Goal: Communication & Community: Answer question/provide support

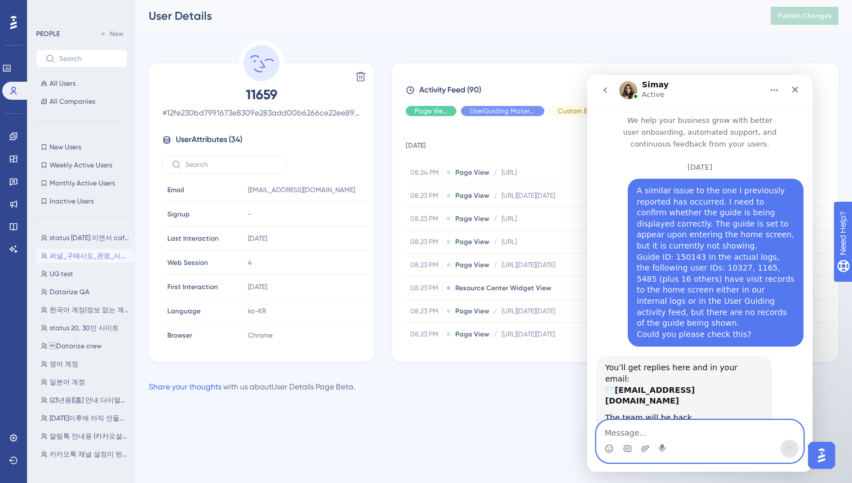
scroll to position [6085, 0]
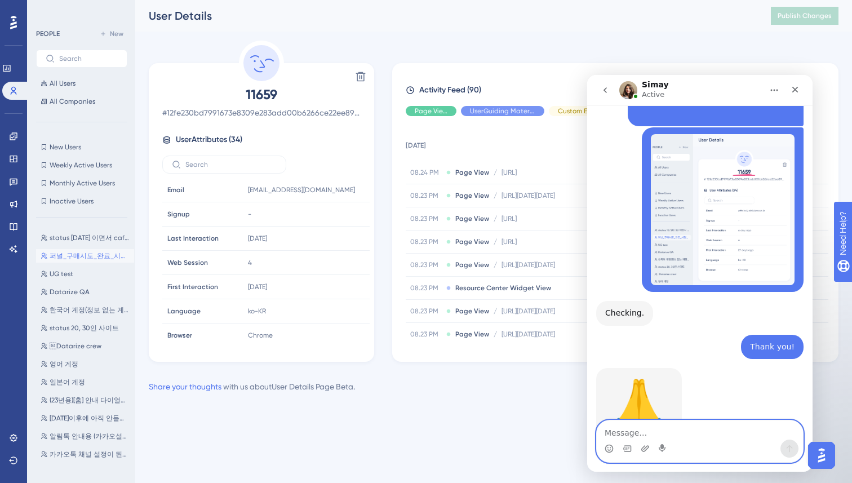
click at [629, 430] on textarea "Message…" at bounding box center [700, 430] width 206 height 19
paste textarea "I’ve now reviewed the video. The screen you are looking at is from before insta…"
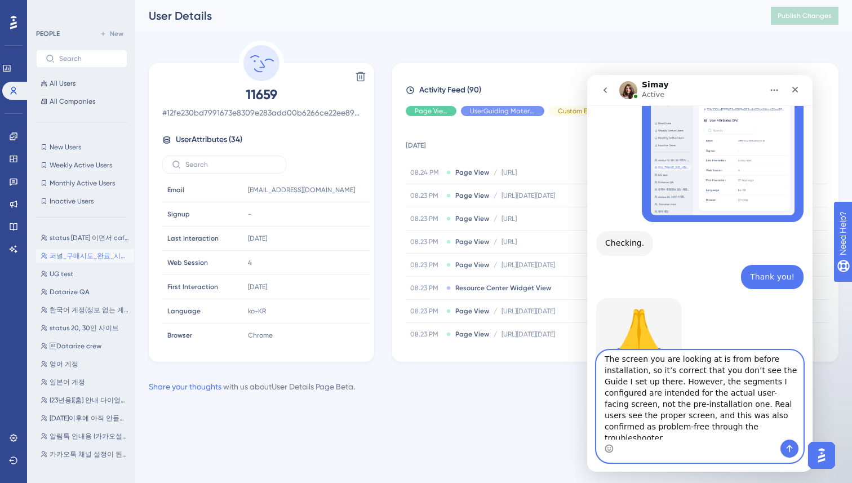
scroll to position [15, 0]
drag, startPoint x: 669, startPoint y: 417, endPoint x: 618, endPoint y: 417, distance: 50.7
click at [618, 417] on textarea "I’ve now reviewed the video. The screen you are looking at is from before insta…" at bounding box center [700, 395] width 206 height 89
click at [703, 359] on textarea "I’ve now reviewed the video. The screen you are looking at is from before insta…" at bounding box center [700, 395] width 206 height 89
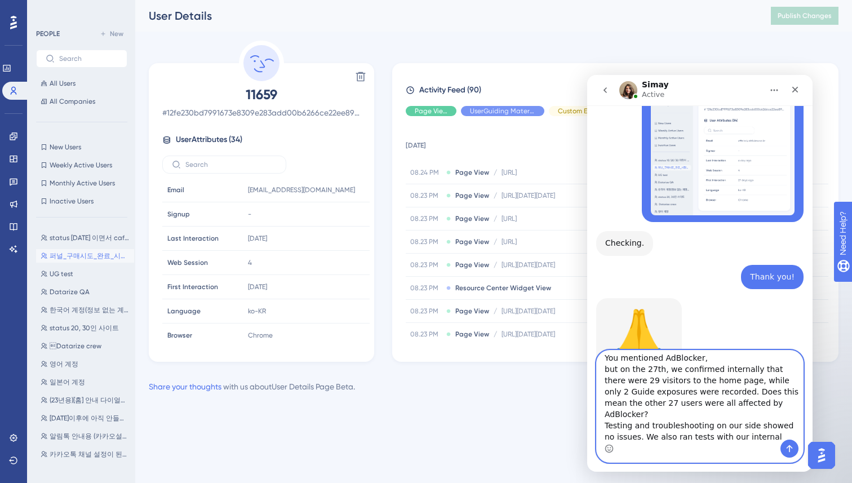
scroll to position [122, 0]
drag, startPoint x: 715, startPoint y: 366, endPoint x: 666, endPoint y: 365, distance: 48.5
click at [666, 365] on textarea "I’ve now reviewed the video. The screen you are looking at is from before insta…" at bounding box center [700, 395] width 206 height 89
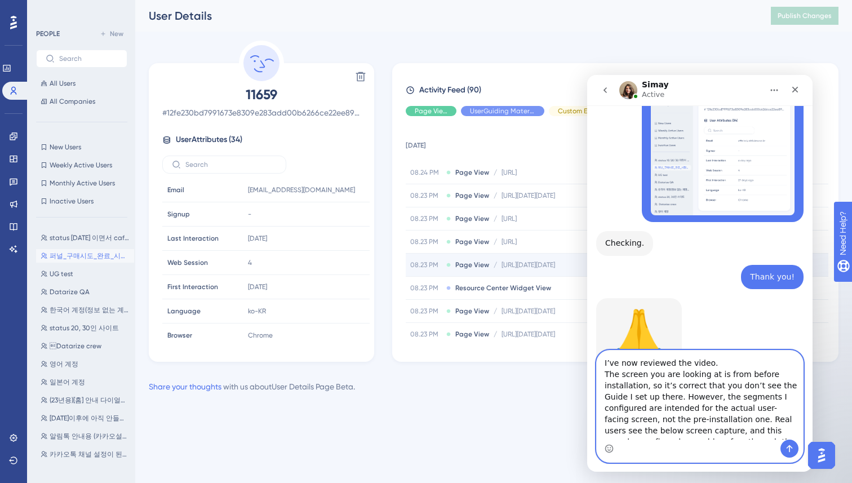
type textarea "I’ve now reviewed the video. The screen you are looking at is from before insta…"
click at [702, 379] on textarea "I’ve now reviewed the video. The screen you are looking at is from before insta…" at bounding box center [700, 395] width 206 height 89
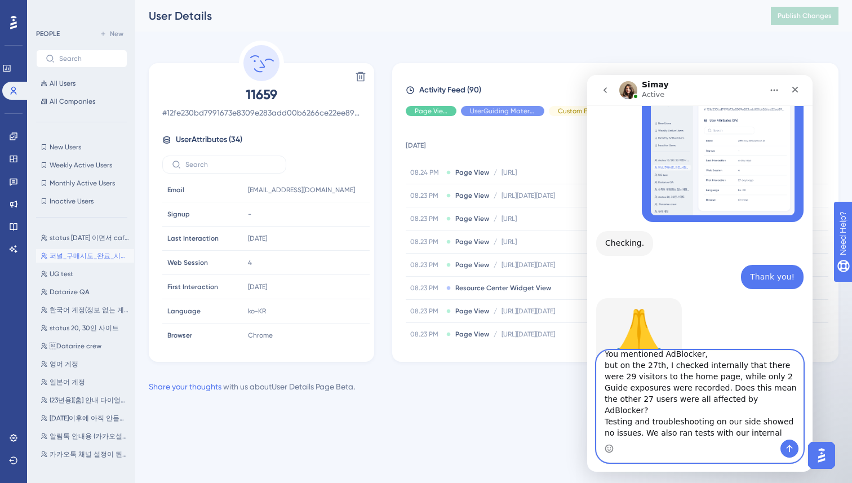
click at [793, 430] on textarea "I’ve now reviewed the video. The screen you are looking at is from before insta…" at bounding box center [700, 395] width 206 height 89
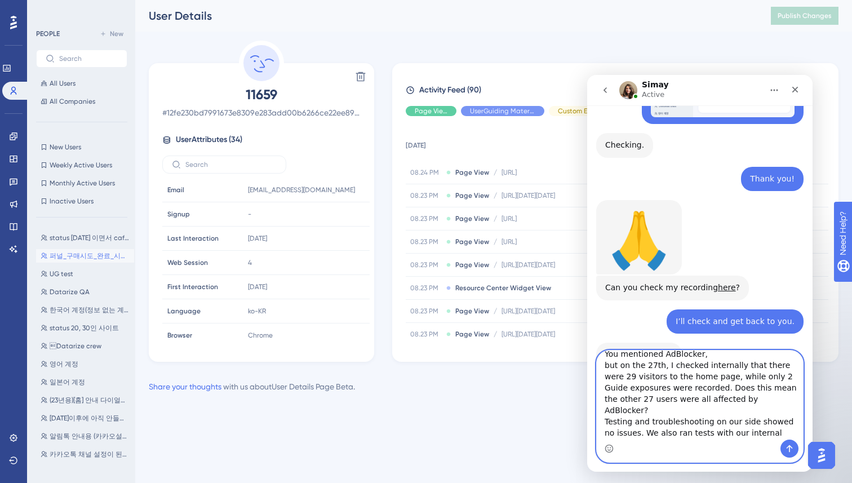
scroll to position [6254, 0]
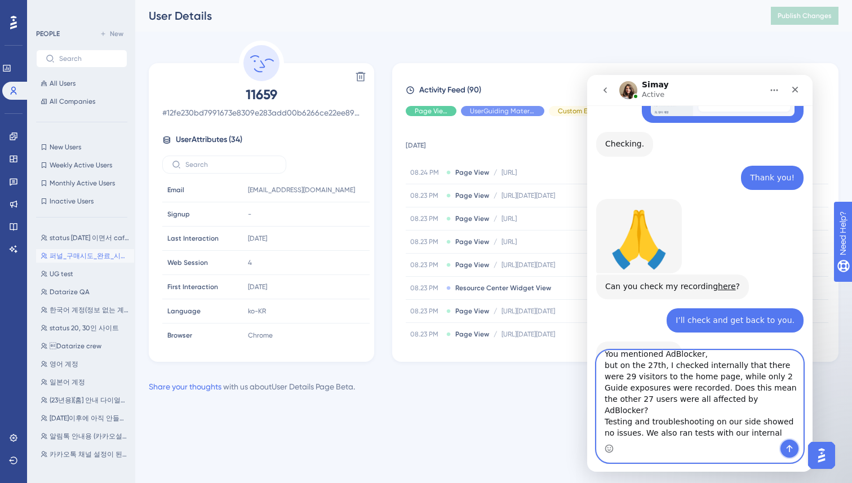
click at [790, 446] on icon "Send a message…" at bounding box center [790, 448] width 6 height 7
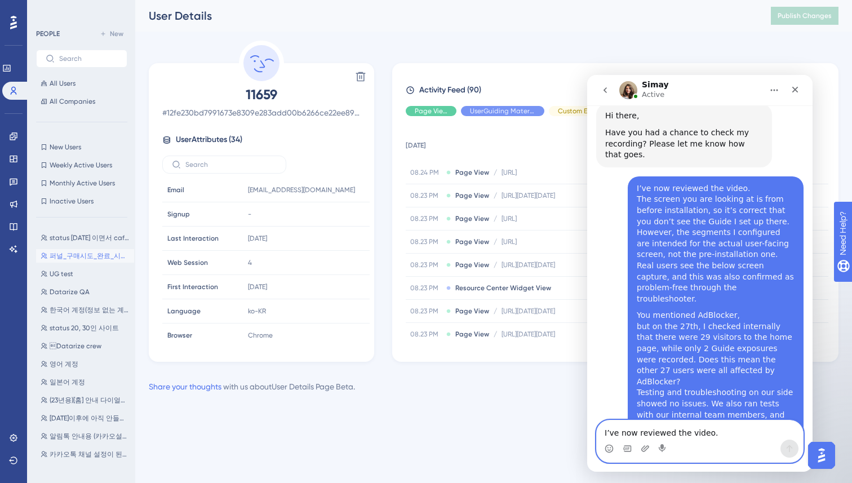
scroll to position [6592, 0]
drag, startPoint x: 603, startPoint y: 248, endPoint x: 735, endPoint y: 393, distance: 196.7
copy div "I see. I'm glad there's no issues on your testing. If you can provide me with s…"
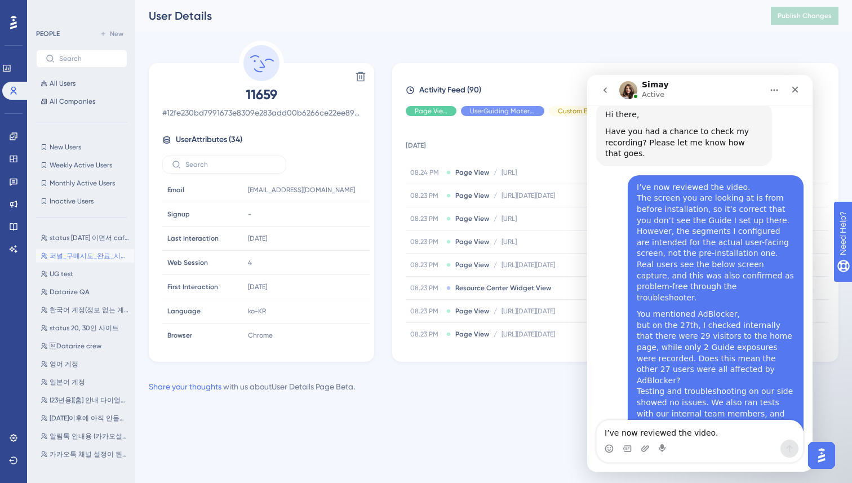
click at [374, 211] on div "Delete 11659 # 12fe230bd7991673e8309e283add00b6266ce22ee89d1e6b45be2a43774bb761…" at bounding box center [261, 212] width 225 height 299
click at [382, 202] on div "Delete 11659 # 12fe230bd7991673e8309e283add00b6266ce22ee89d1e6b45be2a43774bb761…" at bounding box center [494, 201] width 690 height 321
click at [14, 137] on icon at bounding box center [13, 136] width 9 height 9
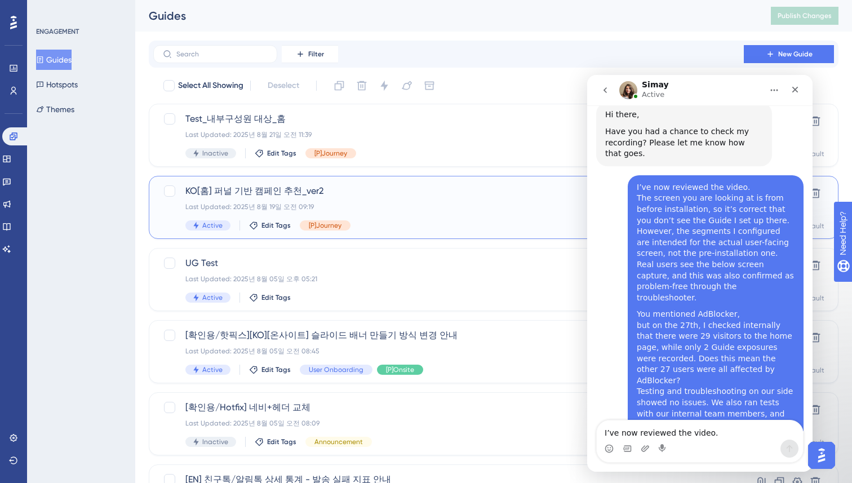
click at [349, 189] on span "KO[홈] 퍼널 기반 캠페인 추천_ver2" at bounding box center [448, 191] width 526 height 14
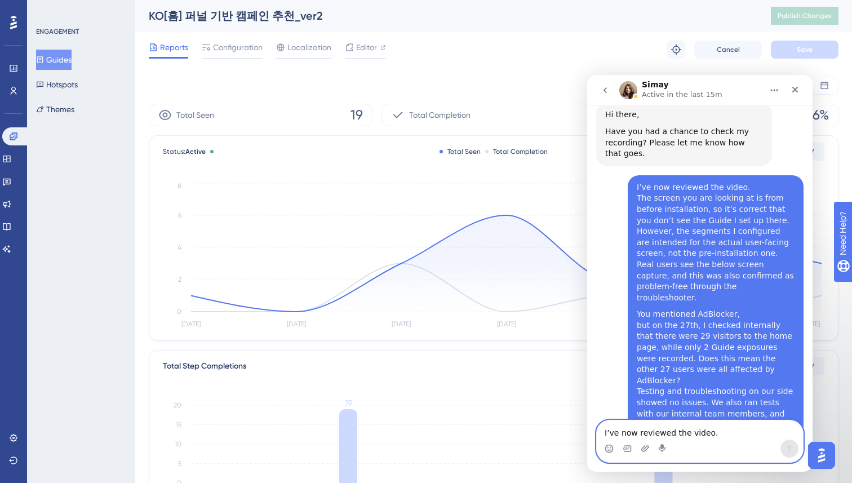
click at [629, 431] on textarea "I’ve now reviewed the video. The screen you are looking at is from before insta…" at bounding box center [700, 430] width 206 height 19
paste textarea "I’ve set up the account "[EMAIL_ADDRESS][DOMAIN_NAME] " to access Datarize Demo…"
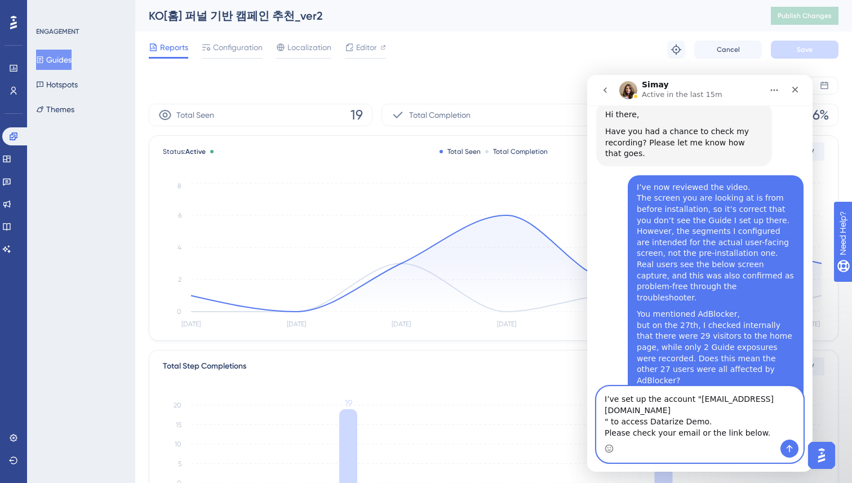
scroll to position [6614, 0]
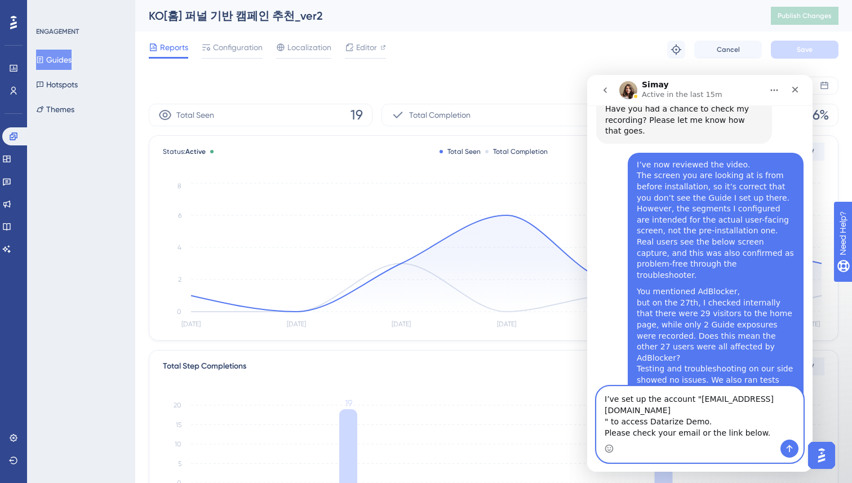
drag, startPoint x: 754, startPoint y: 432, endPoint x: 732, endPoint y: 432, distance: 21.4
click at [732, 432] on textarea "I’ve set up the account "[EMAIL_ADDRESS][DOMAIN_NAME] " to access Datarize Demo…" at bounding box center [700, 413] width 206 height 53
paste textarea "[URL]"
type textarea "I’ve set up the account "[EMAIL_ADDRESS][DOMAIN_NAME] " to access Datarize Demo…"
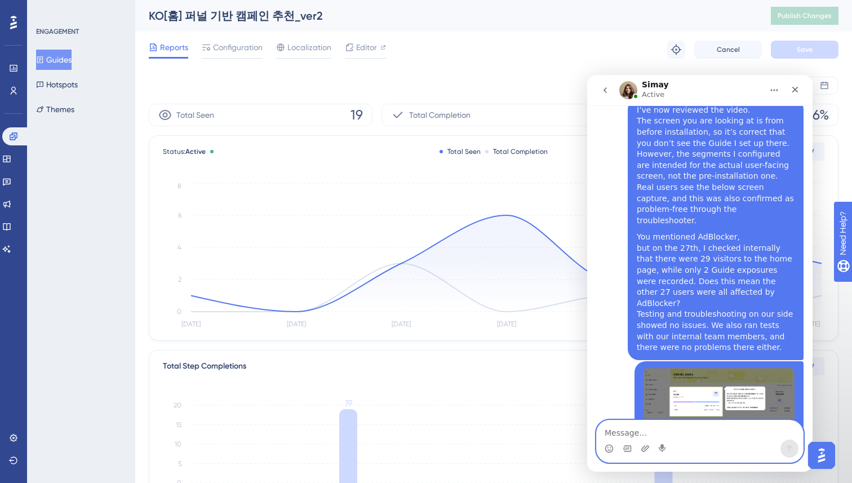
scroll to position [6669, 0]
click at [612, 437] on textarea "Message…" at bounding box center [700, 430] width 206 height 19
click at [616, 431] on textarea "Message…" at bounding box center [700, 430] width 206 height 19
click at [653, 428] on textarea "Message…" at bounding box center [700, 430] width 206 height 19
paste textarea "I’ll also add the ‘UG test’ segment so that you can view the Guide."
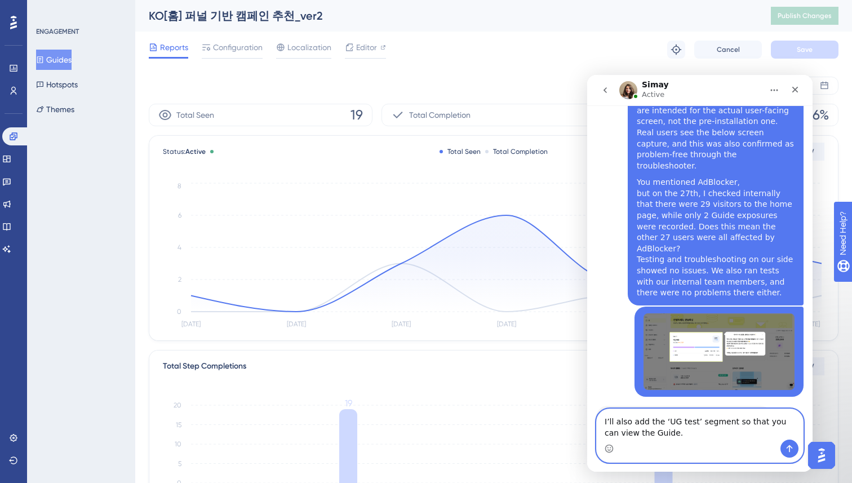
scroll to position [6724, 0]
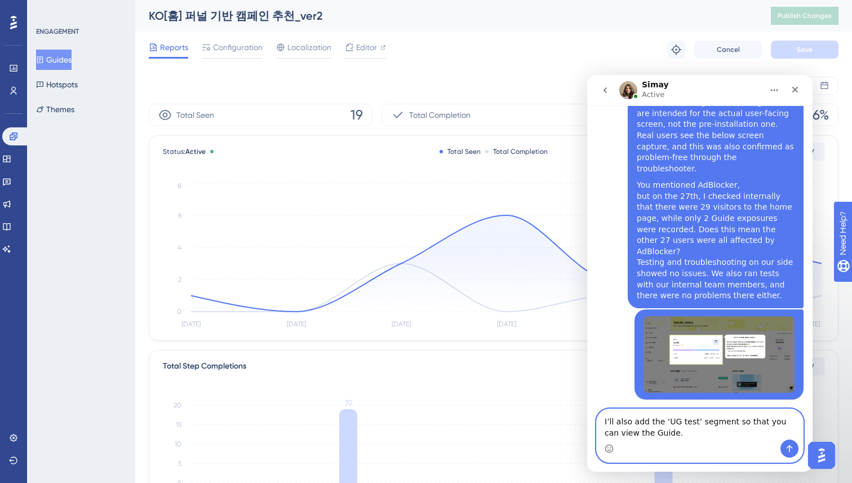
click at [675, 434] on textarea "I’ll also add the ‘UG test’ segment so that you can view the Guide." at bounding box center [700, 424] width 206 height 30
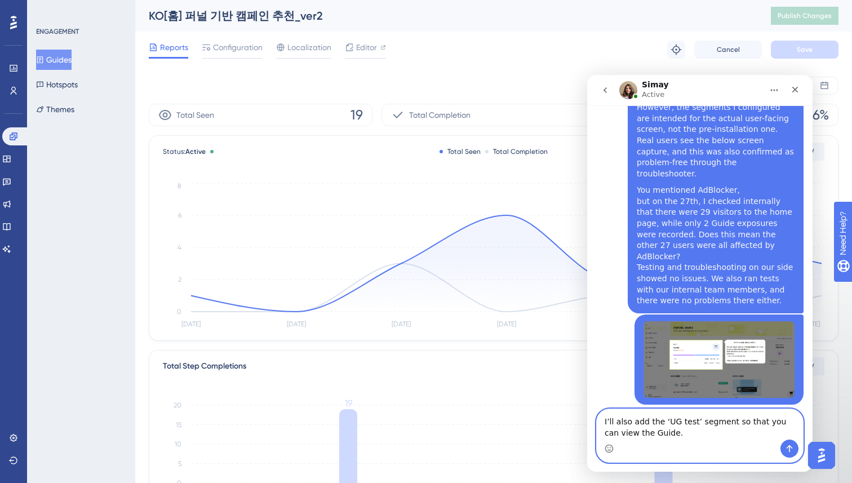
scroll to position [6714, 0]
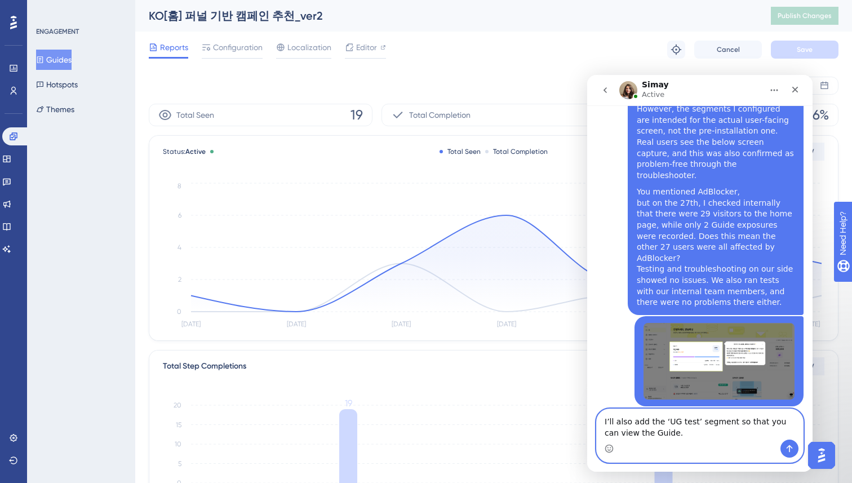
drag, startPoint x: 675, startPoint y: 434, endPoint x: 600, endPoint y: 416, distance: 77.1
click at [600, 416] on textarea "I’ll also add the ‘UG test’ segment so that you can view the Guide." at bounding box center [700, 424] width 206 height 30
paste textarea "Shall I add the ‘UG test’ segment so that you can check the Guide?"
click at [605, 419] on textarea "Shall I add the ‘UG test’ segment so that you can check the Guide?" at bounding box center [700, 424] width 206 height 30
type textarea "Should I add the ‘UG test’ segment so that you can check the Guide?"
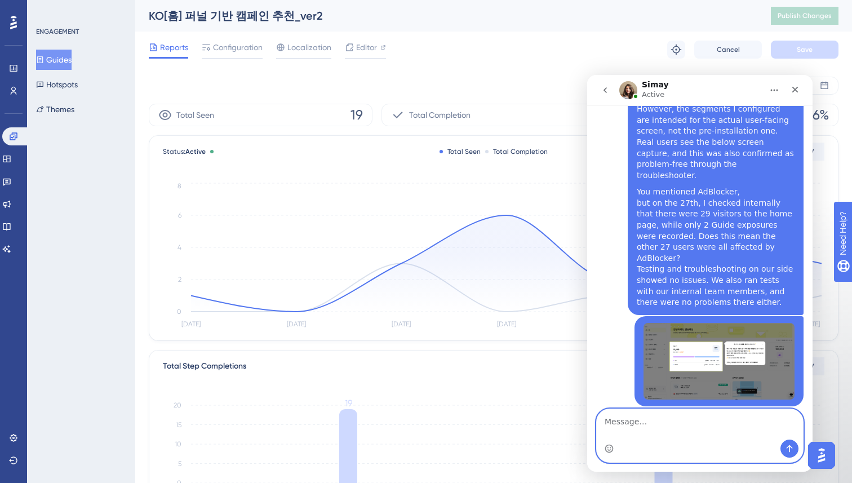
scroll to position [6748, 0]
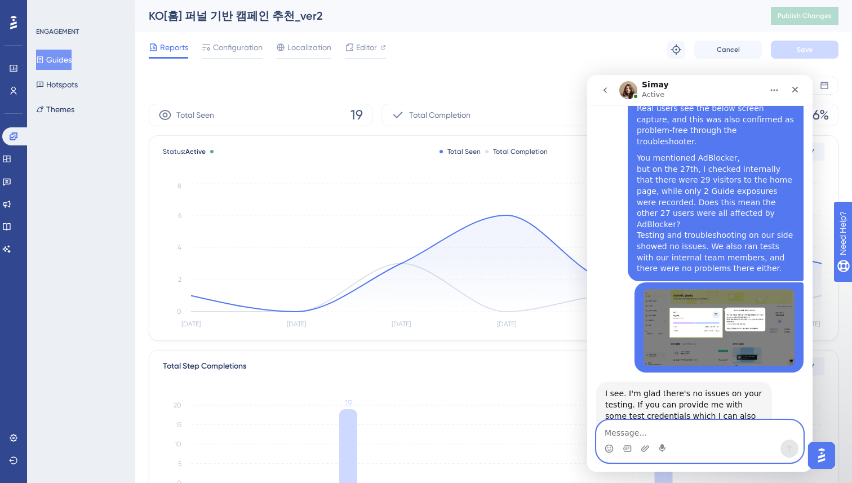
click at [639, 426] on textarea "Message…" at bounding box center [700, 430] width 206 height 19
type textarea "I'll do that!"
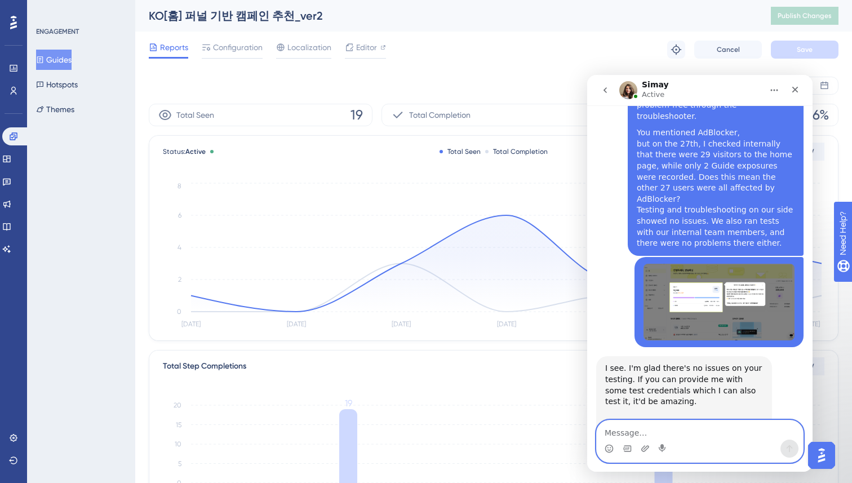
scroll to position [6818, 0]
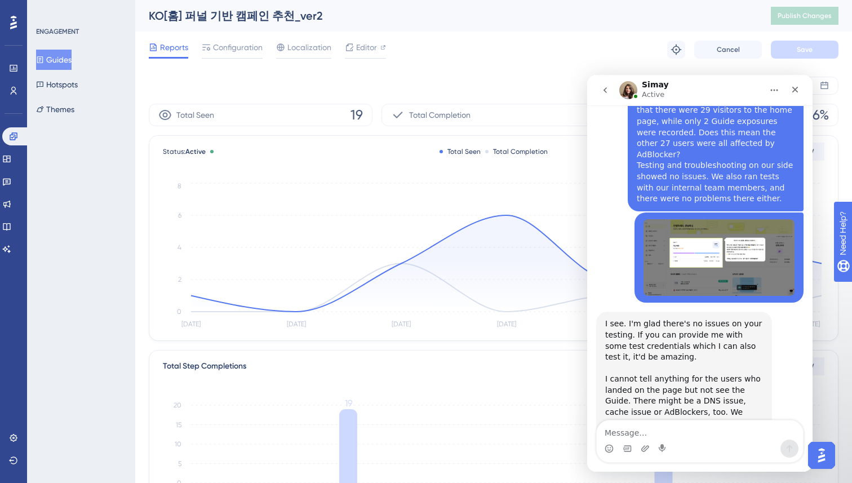
click at [616, 432] on textarea "Message…" at bounding box center [700, 430] width 206 height 19
paste textarea "Thank you for checking. But just to confirm, you mean there’s no specific issue…"
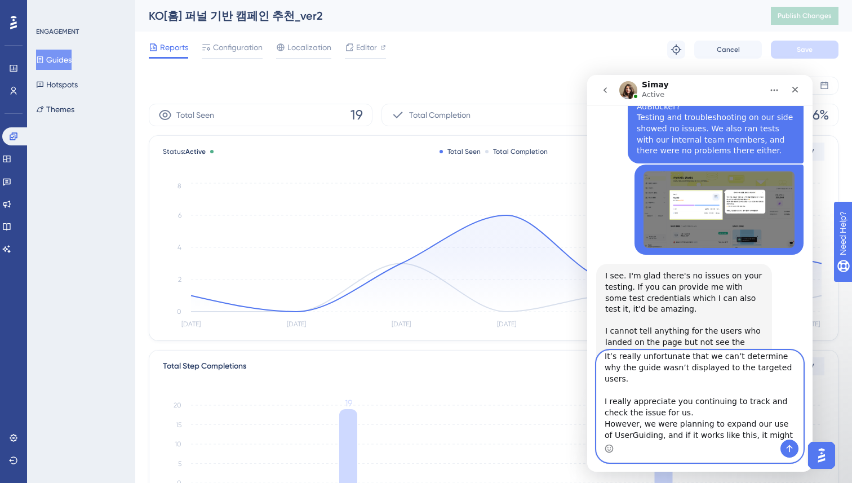
scroll to position [6888, 0]
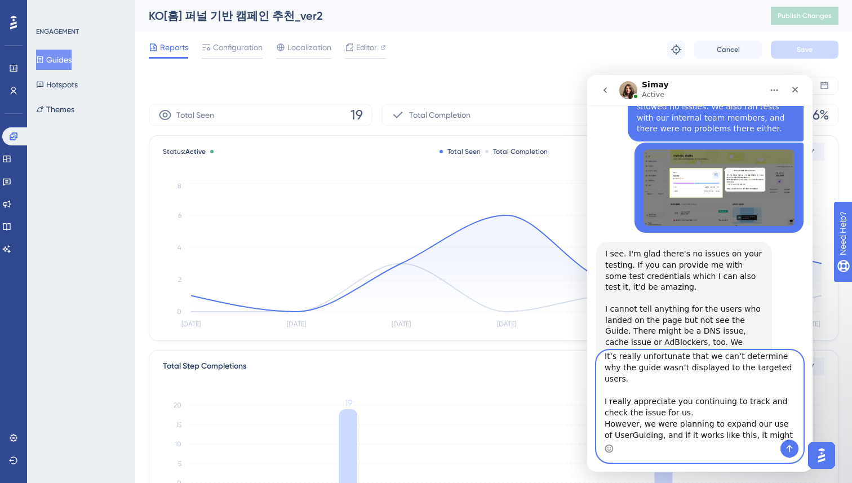
click at [742, 429] on textarea "Thank you for checking. But just to confirm, you mean there’s no specific issue…" at bounding box center [700, 395] width 206 height 89
click at [741, 433] on textarea "Thank you for checking. But just to confirm, you mean there’s no specific issue…" at bounding box center [700, 395] width 206 height 89
paste textarea "🥲"
type textarea "Thank you for checking. But just to confirm, you mean there’s no specific issue…"
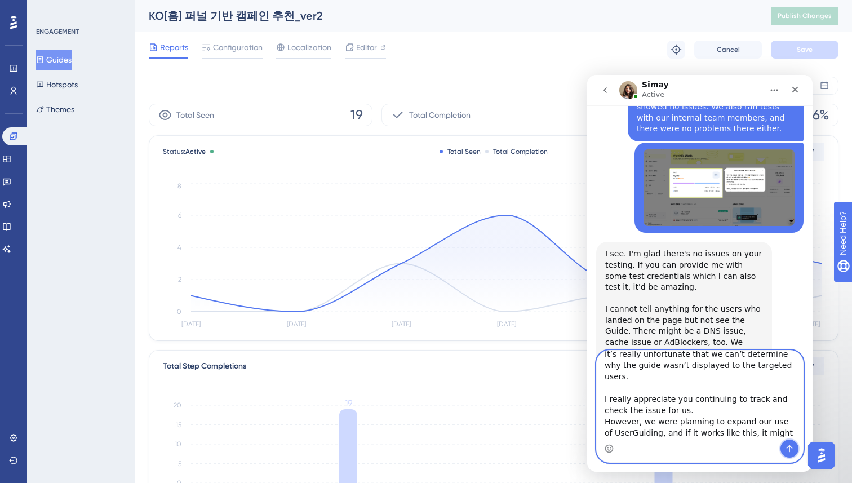
click at [790, 448] on icon "Send a message…" at bounding box center [790, 448] width 6 height 7
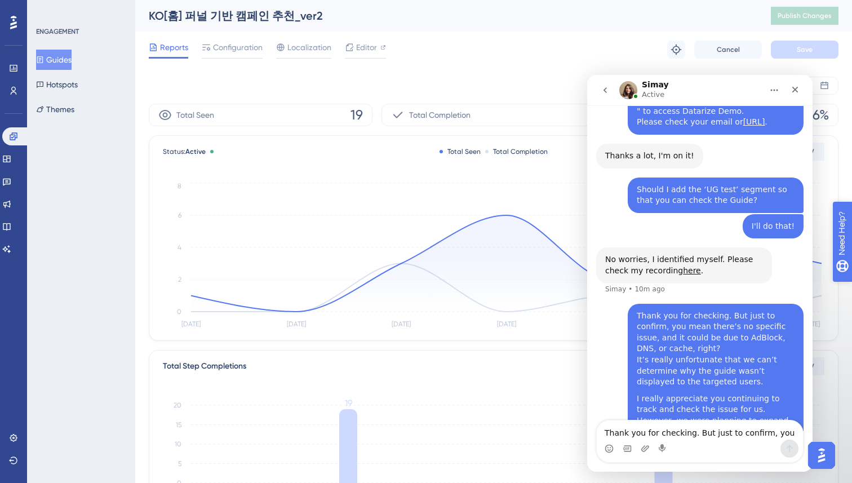
scroll to position [7233, 0]
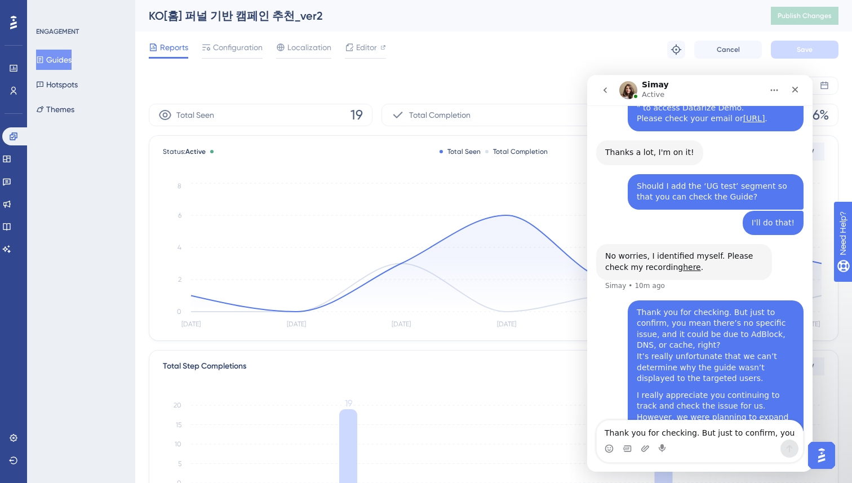
drag, startPoint x: 605, startPoint y: 186, endPoint x: 767, endPoint y: 384, distance: 256.4
copy div "I completely understand your concerns. Investigating end user issues can be qui…"
click at [659, 427] on textarea "Thank you for checking. But just to confirm, you mean there’s no specific issue…" at bounding box center [700, 430] width 206 height 19
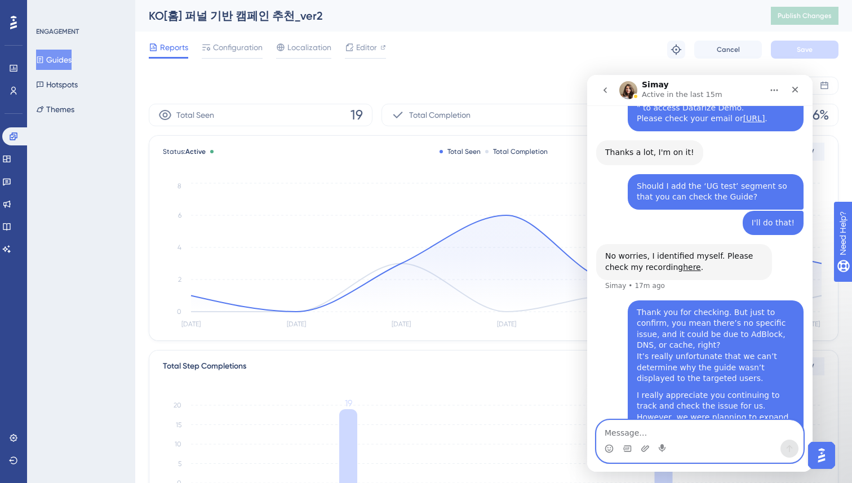
paste textarea "Even with a manager assigned, I’m not sure if it will be reliably displayed to …"
type textarea "Even with a manager assigned, I’m not sure if it will be reliably displayed to …"
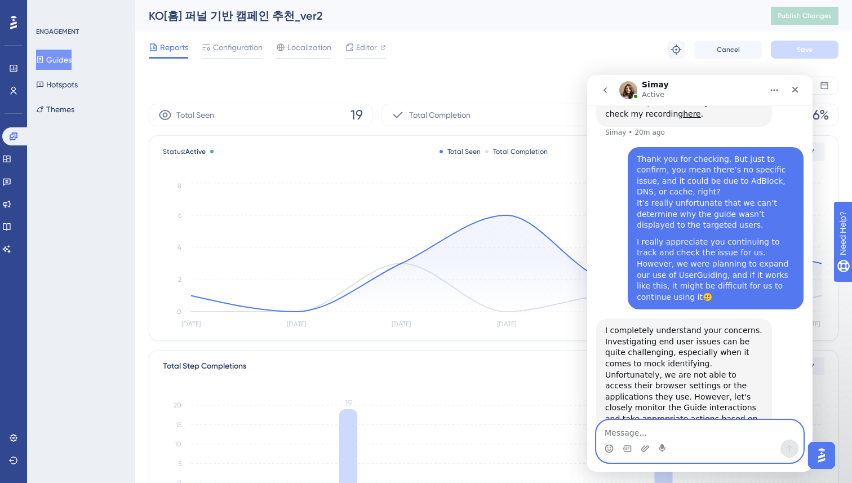
scroll to position [7389, 0]
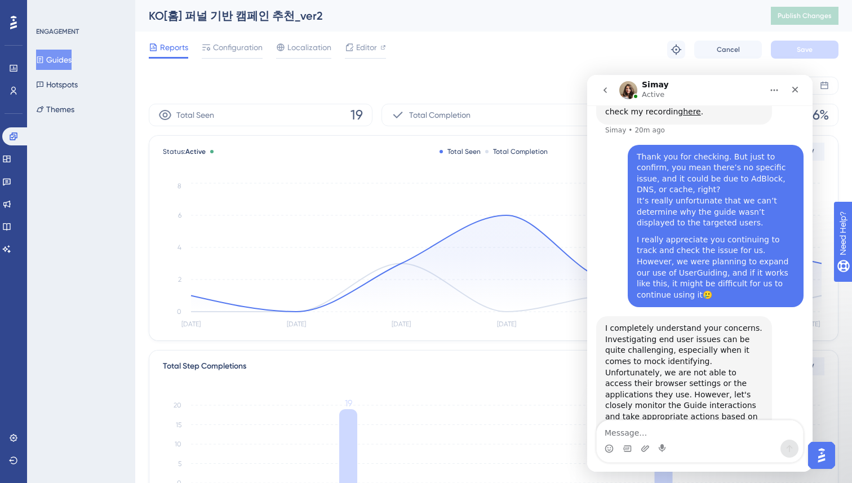
drag, startPoint x: 624, startPoint y: 382, endPoint x: 605, endPoint y: 376, distance: 20.0
copy div "Do you have any other questions for me [DATE]?"
drag, startPoint x: 658, startPoint y: 429, endPoint x: 626, endPoint y: 435, distance: 32.6
click at [646, 430] on textarea "Message…" at bounding box center [700, 430] width 206 height 19
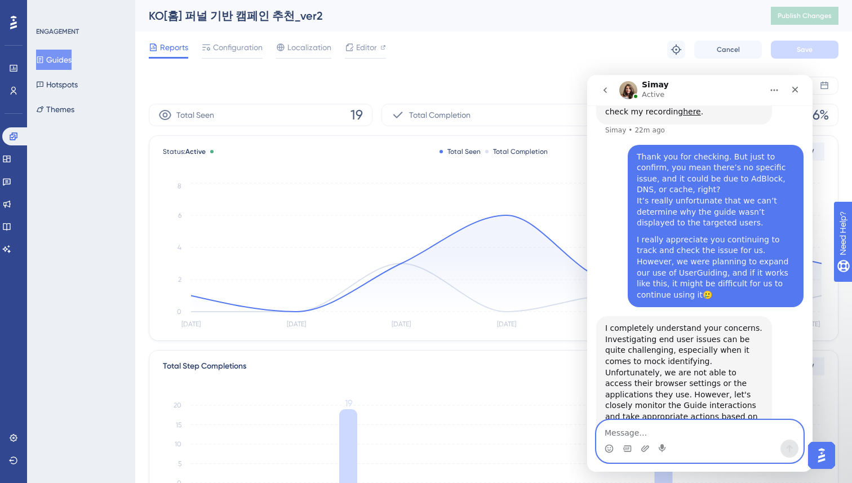
click at [626, 435] on textarea "Message…" at bounding box center [700, 430] width 206 height 19
click at [617, 435] on textarea "No. I good now. Thanks!" at bounding box center [700, 430] width 206 height 19
type textarea "No, I good now. Thanks!"
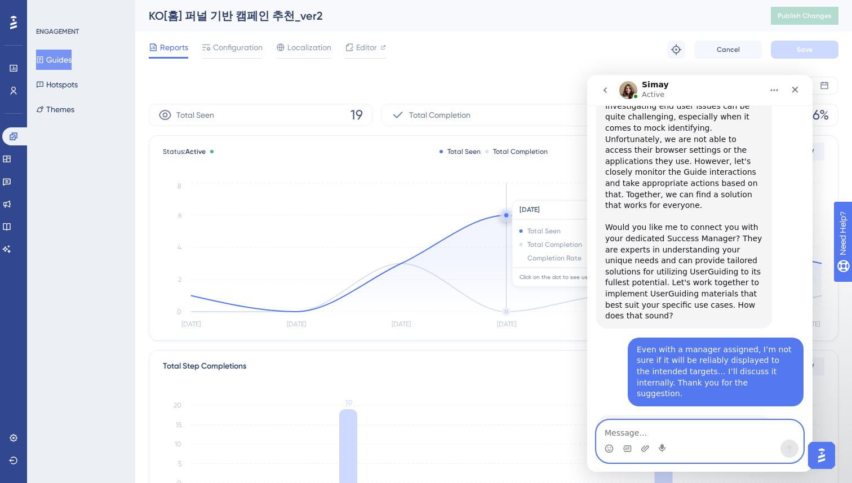
scroll to position [7622, 0]
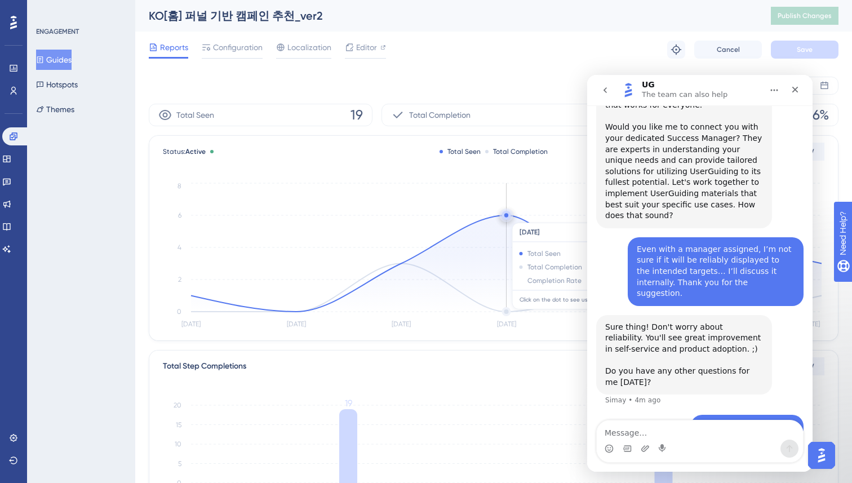
scroll to position [7724, 0]
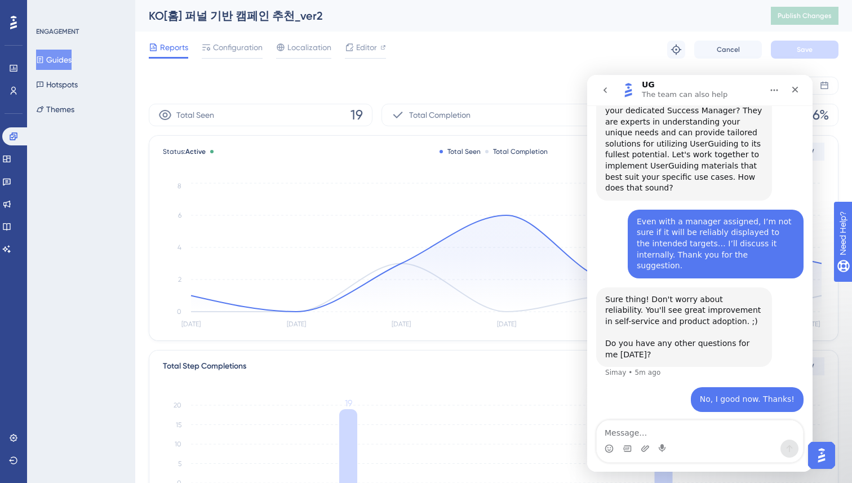
scroll to position [7754, 0]
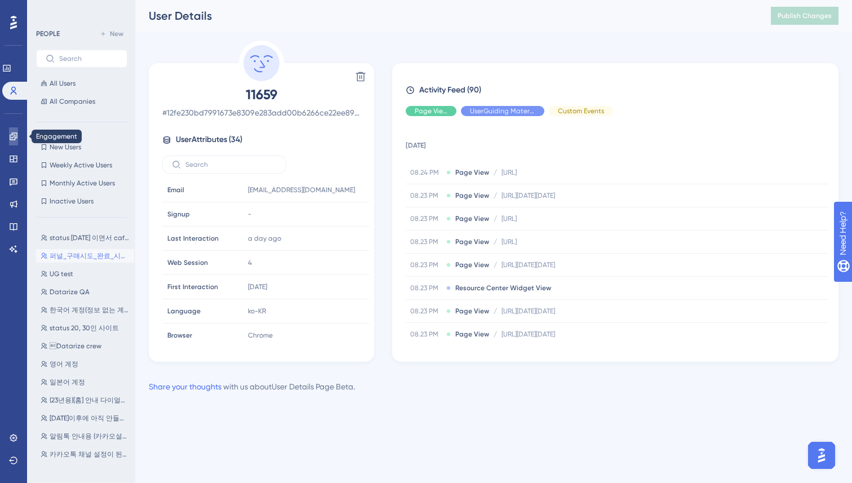
click at [12, 132] on icon at bounding box center [13, 135] width 7 height 7
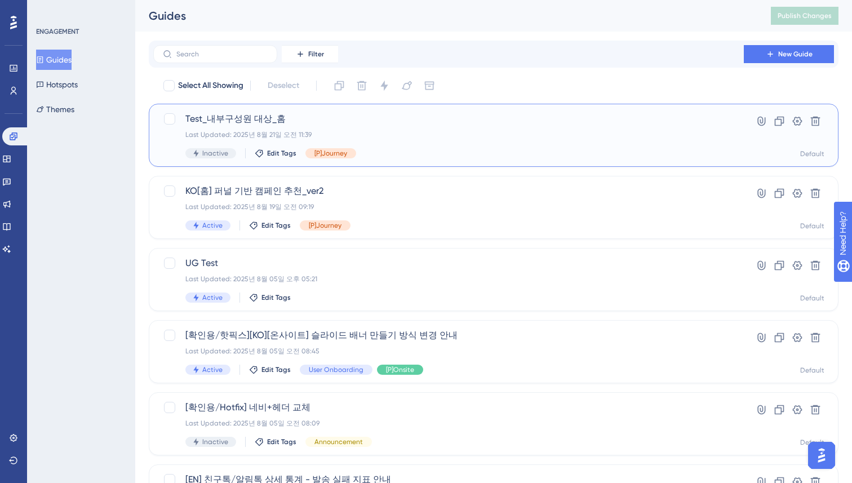
click at [391, 125] on span "Test_내부구성원 대상_홈" at bounding box center [448, 119] width 526 height 14
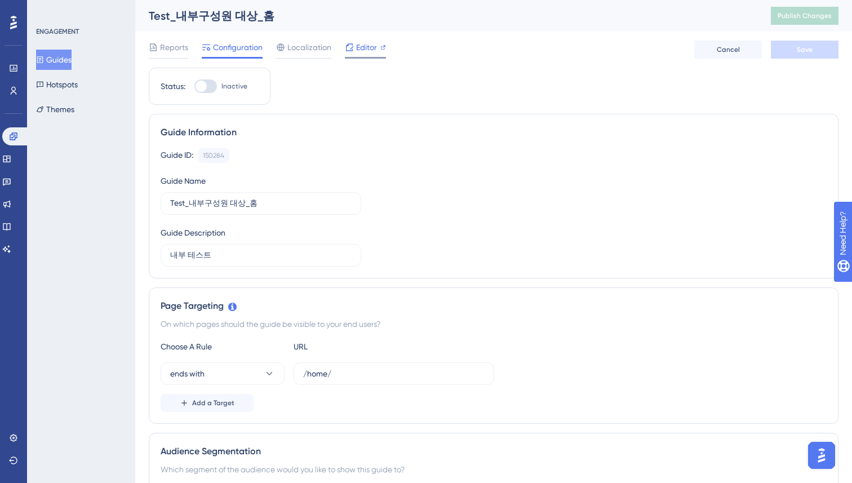
click at [361, 43] on span "Editor" at bounding box center [366, 48] width 21 height 14
click at [561, 141] on div "Guide Information Guide ID: 150284 Copy Guide Name Test_내부구성원 대상_홈 Guide Descri…" at bounding box center [494, 196] width 690 height 165
click at [366, 51] on span "Editor" at bounding box center [366, 48] width 21 height 14
click at [7, 132] on link at bounding box center [15, 136] width 27 height 18
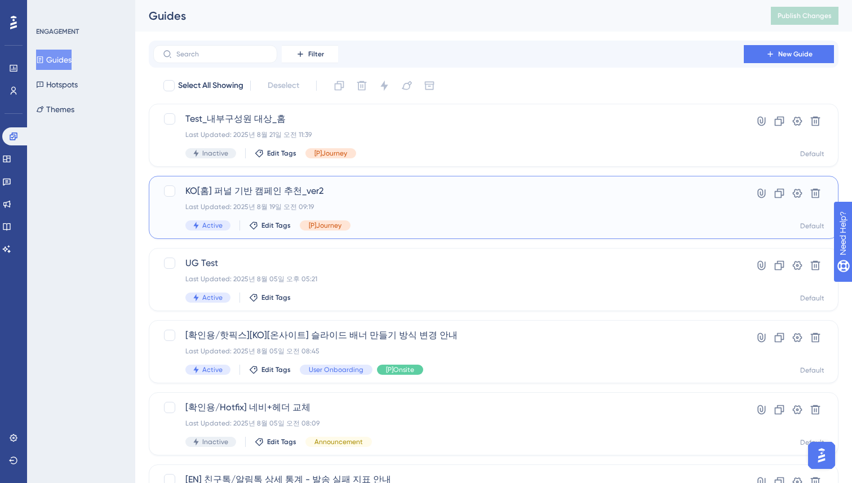
click at [304, 189] on span "KO[홈] 퍼널 기반 캠페인 추천_ver2" at bounding box center [448, 191] width 526 height 14
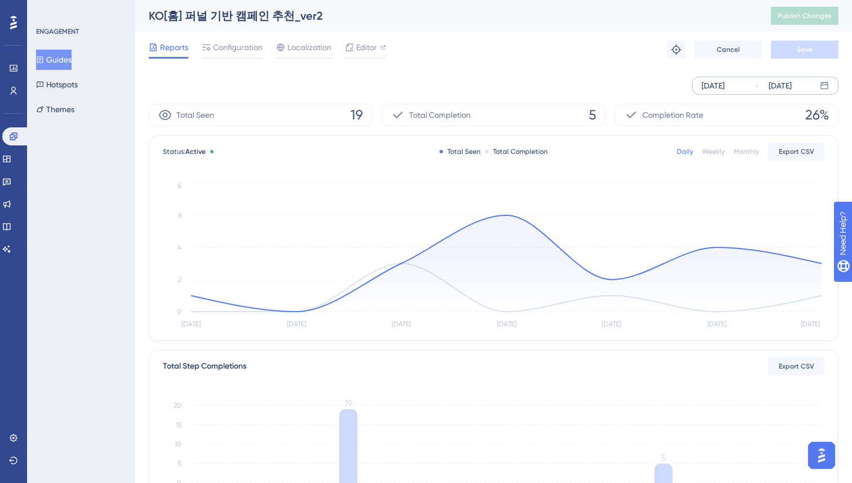
click at [792, 91] on div "[DATE]" at bounding box center [780, 86] width 23 height 14
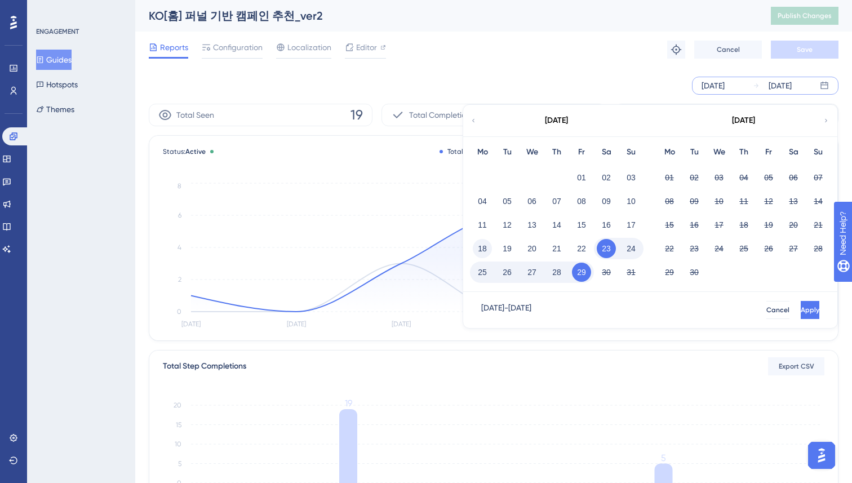
click at [484, 244] on button "18" at bounding box center [482, 248] width 19 height 19
click at [799, 304] on button "Apply" at bounding box center [809, 310] width 21 height 18
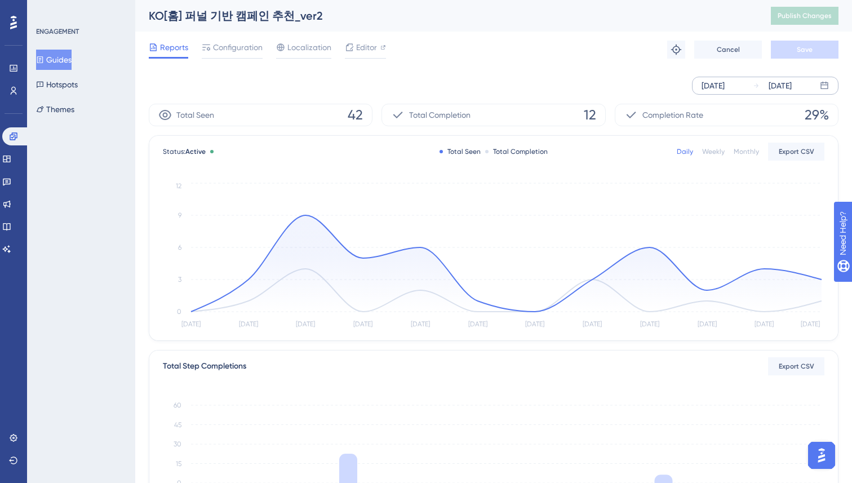
click at [90, 299] on div "ENGAGEMENT Guides Hotspots Themes" at bounding box center [81, 241] width 108 height 483
click at [533, 86] on div "Aug 18 2025 Aug 29 2025" at bounding box center [494, 86] width 690 height 18
click at [209, 46] on icon at bounding box center [206, 47] width 9 height 9
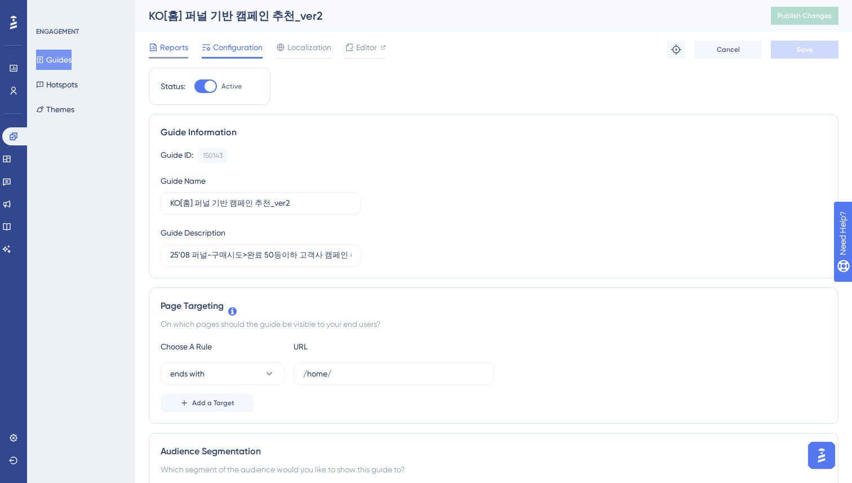
click at [162, 49] on span "Reports" at bounding box center [174, 48] width 28 height 14
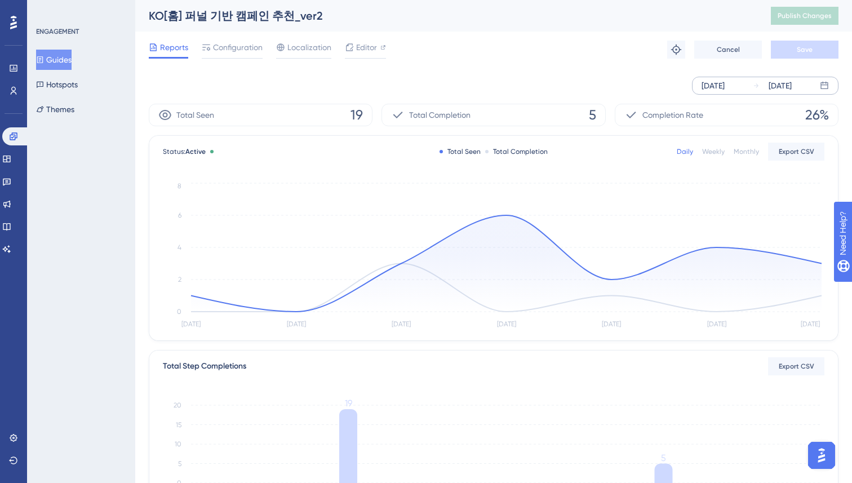
click at [762, 81] on div "[DATE]" at bounding box center [772, 86] width 39 height 14
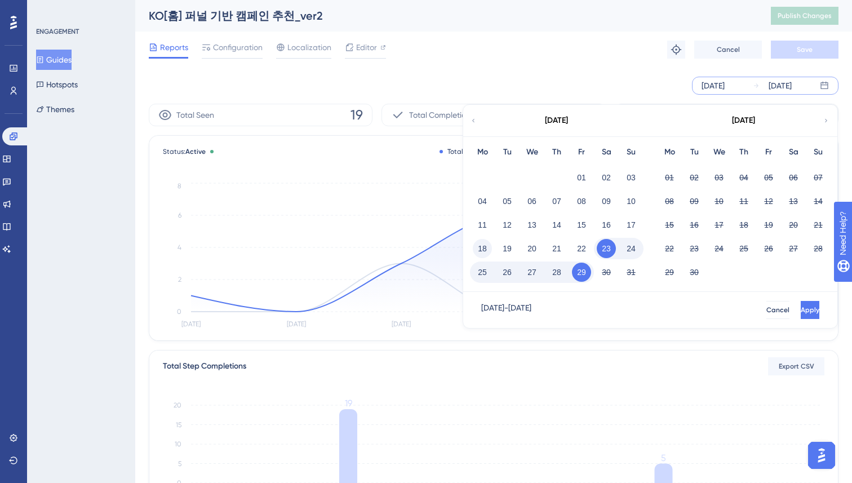
click at [482, 248] on button "18" at bounding box center [482, 248] width 19 height 19
click at [799, 307] on button "Apply" at bounding box center [809, 310] width 21 height 18
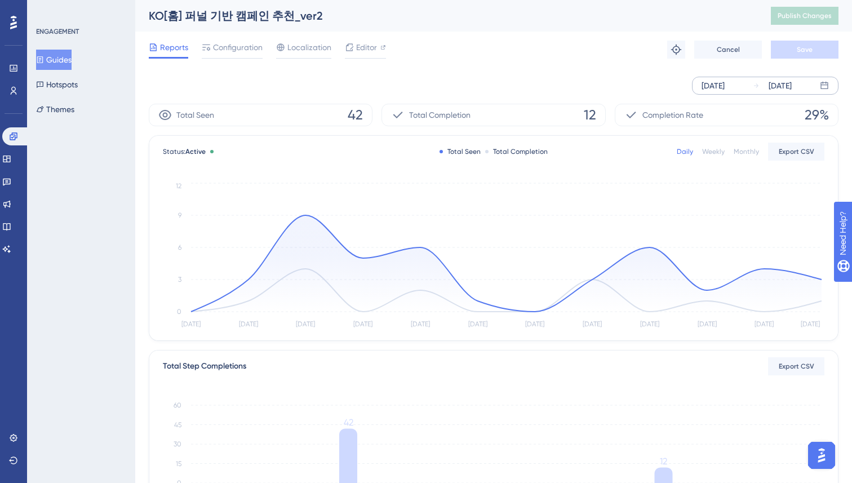
click at [116, 263] on div "ENGAGEMENT Guides Hotspots Themes" at bounding box center [81, 241] width 108 height 483
click at [15, 65] on icon at bounding box center [13, 68] width 9 height 9
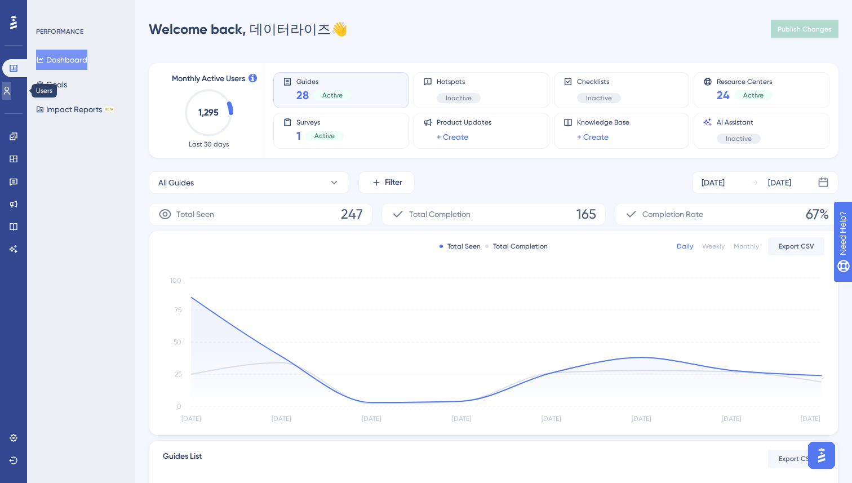
click at [11, 95] on icon at bounding box center [6, 90] width 9 height 9
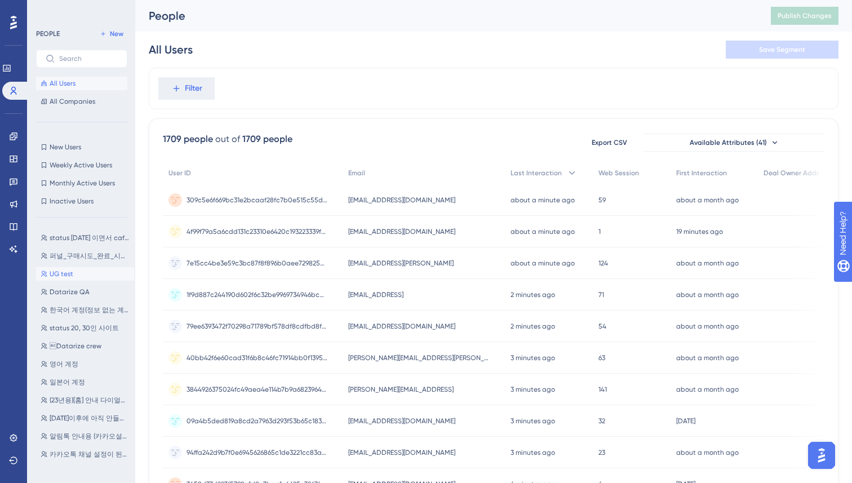
click at [78, 271] on button "UG test UG test" at bounding box center [85, 274] width 98 height 14
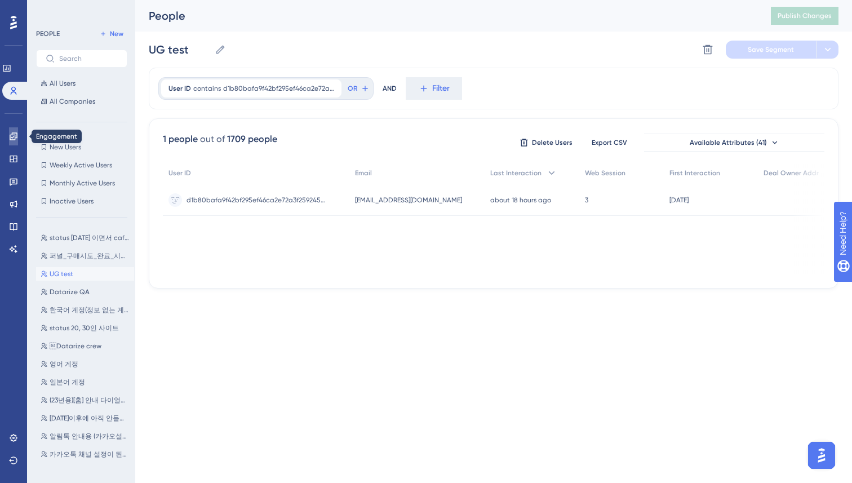
click at [12, 139] on icon at bounding box center [13, 135] width 7 height 7
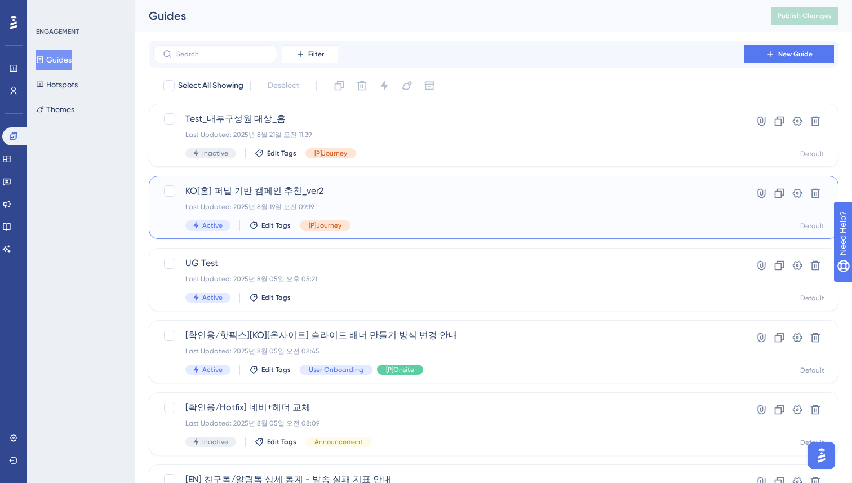
click at [394, 198] on div "KO[홈] 퍼널 기반 캠페인 추천_ver2 Last Updated: 2025년 8월 19일 오전 09:19 Active Edit Tags [P…" at bounding box center [448, 207] width 526 height 46
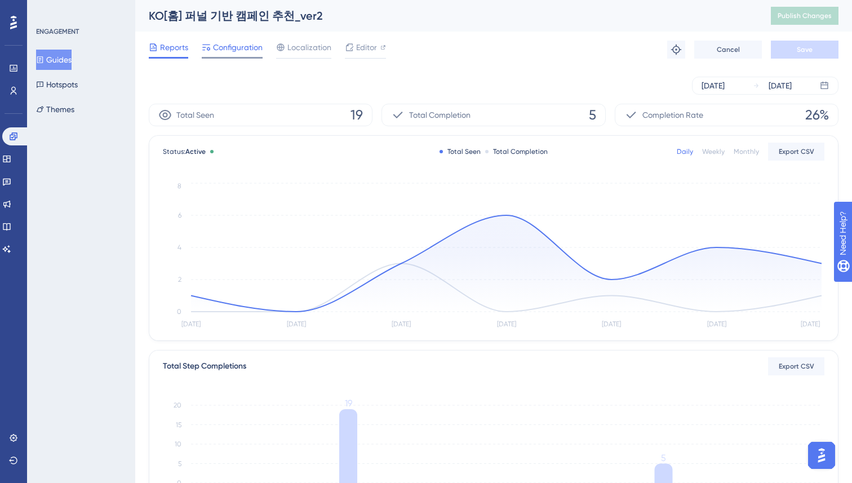
click at [246, 46] on span "Configuration" at bounding box center [238, 48] width 50 height 14
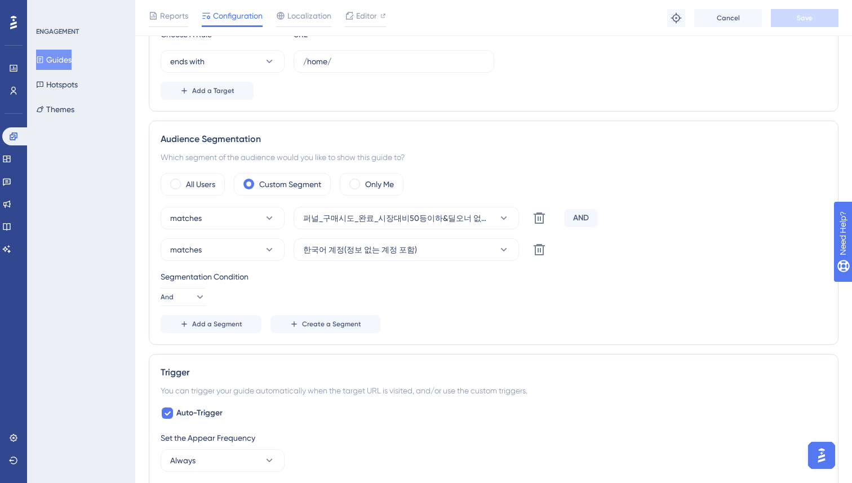
scroll to position [335, 0]
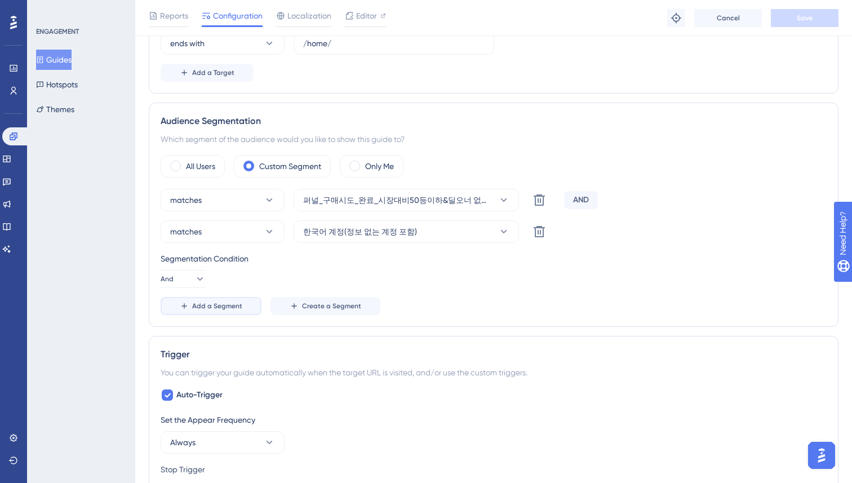
click at [213, 309] on span "Add a Segment" at bounding box center [217, 306] width 50 height 9
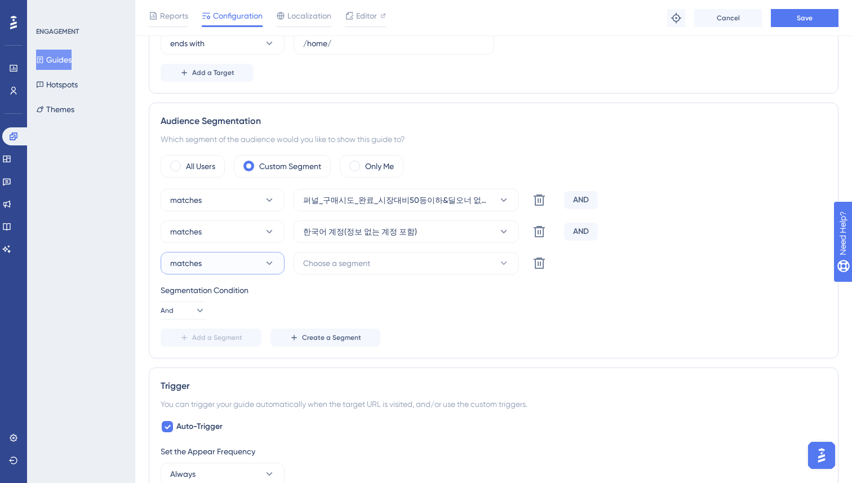
click at [255, 254] on button "matches" at bounding box center [223, 263] width 124 height 23
click at [395, 307] on div "Segmentation Condition And" at bounding box center [494, 302] width 666 height 36
click at [408, 268] on button "Choose a segment" at bounding box center [406, 263] width 225 height 23
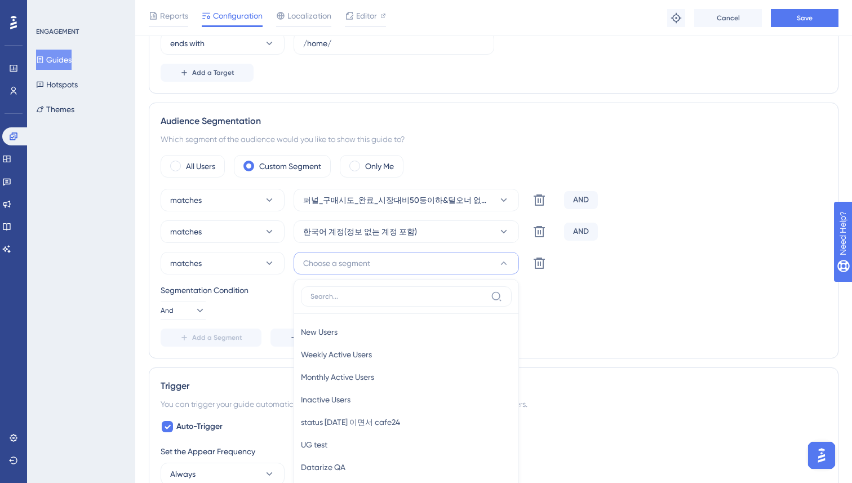
scroll to position [485, 0]
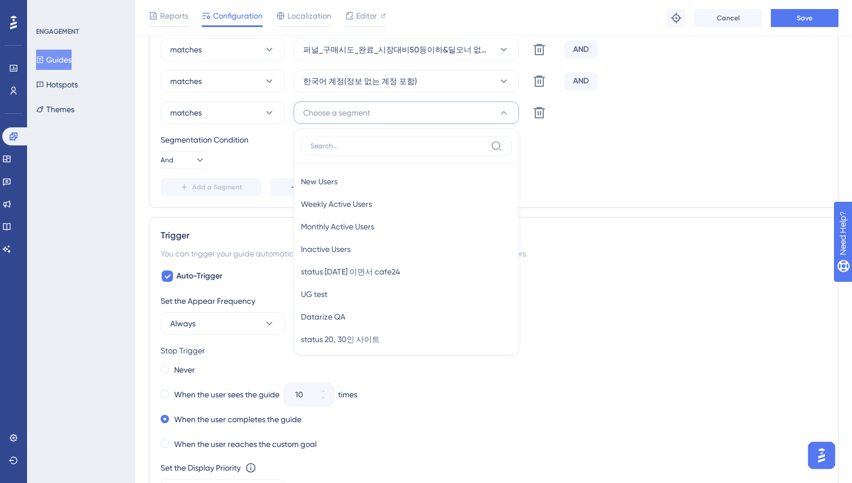
click at [650, 136] on div "Segmentation Condition" at bounding box center [494, 140] width 666 height 14
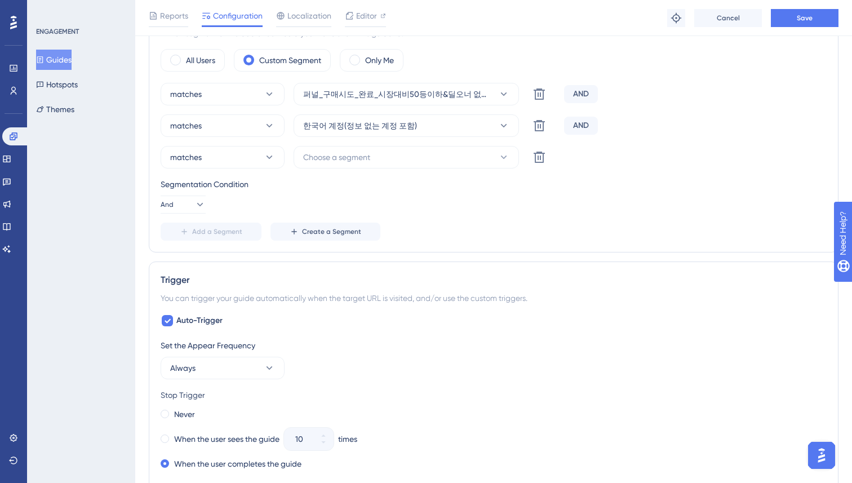
scroll to position [439, 0]
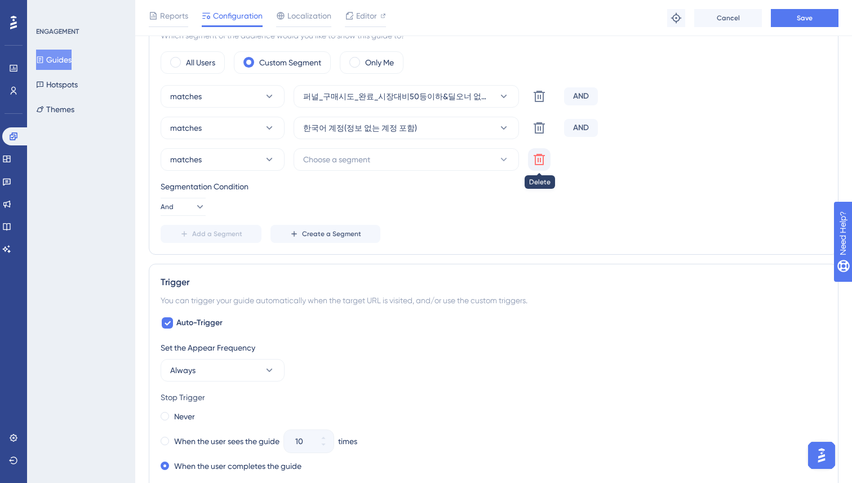
click at [539, 103] on icon at bounding box center [540, 97] width 14 height 14
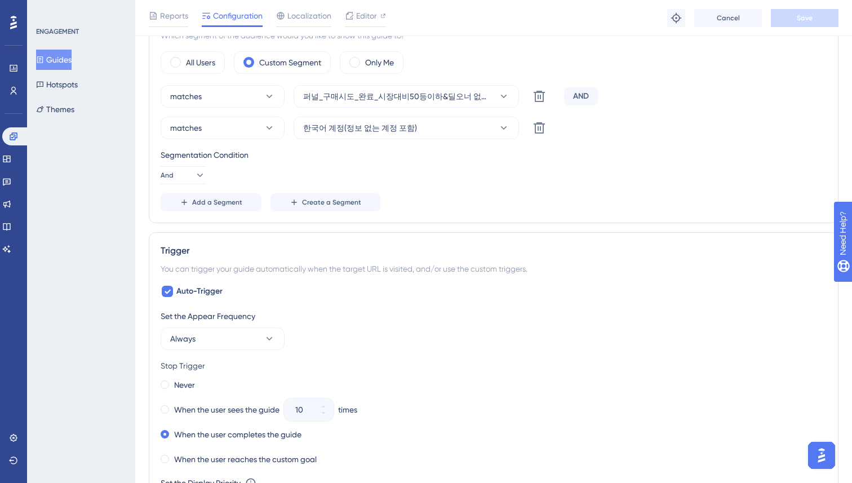
click at [594, 183] on div "Segmentation Condition And" at bounding box center [494, 166] width 666 height 36
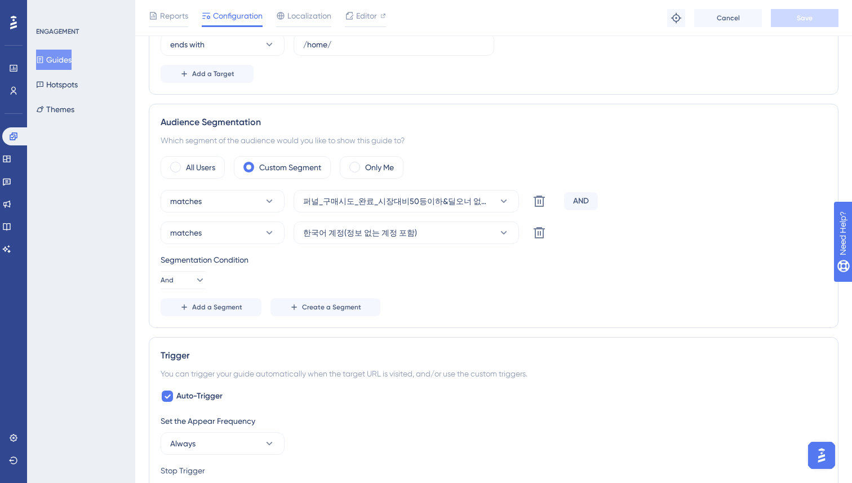
scroll to position [328, 0]
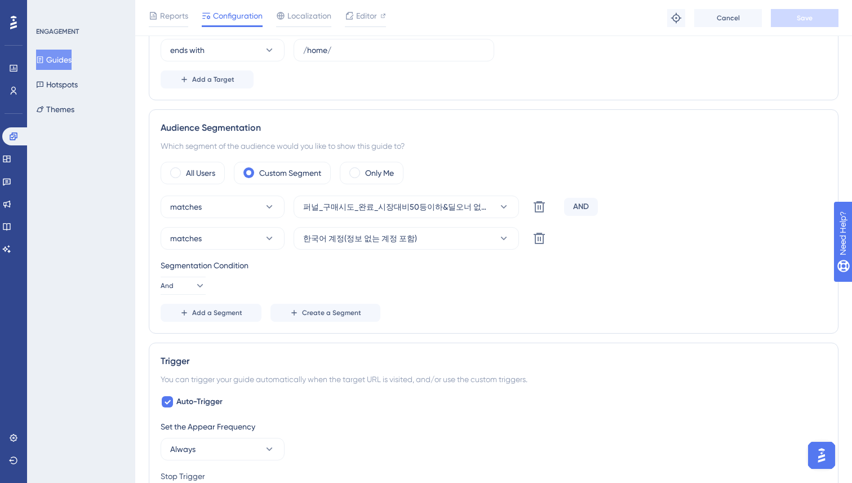
click at [621, 210] on div "matches 퍼널_구매시도_완료_시장대비50등이하&딜오너 없음&KO Delete AND" at bounding box center [494, 207] width 666 height 23
click at [174, 281] on span "And" at bounding box center [167, 285] width 13 height 9
click at [180, 339] on span "Or" at bounding box center [176, 341] width 9 height 14
click at [179, 289] on button "Or" at bounding box center [183, 286] width 45 height 18
click at [174, 315] on span "And" at bounding box center [179, 318] width 15 height 14
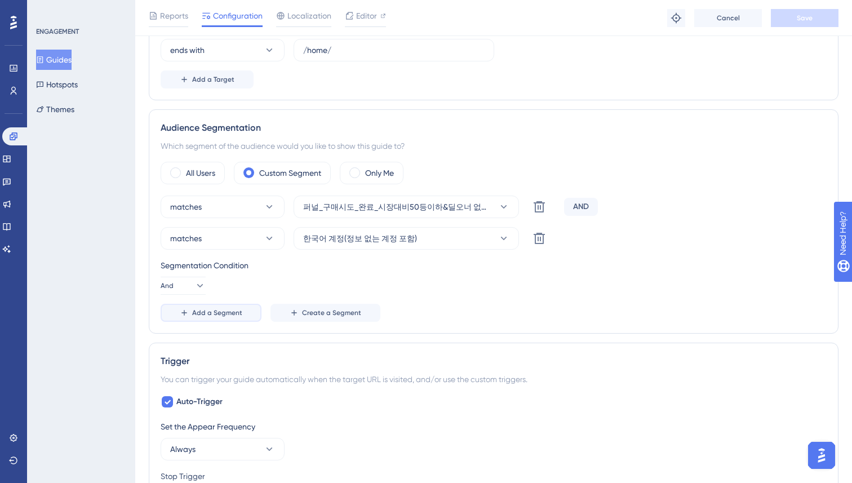
click at [223, 312] on span "Add a Segment" at bounding box center [217, 312] width 50 height 9
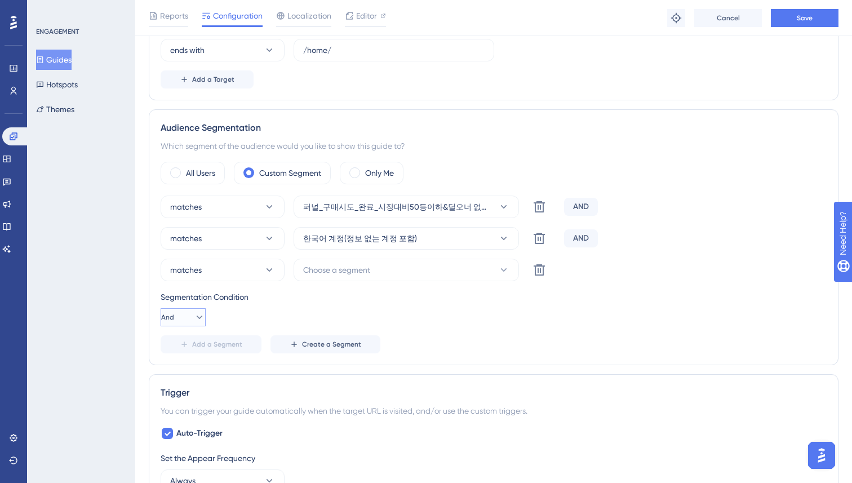
click at [183, 312] on button "And" at bounding box center [183, 317] width 45 height 18
click at [182, 369] on div "Or Or" at bounding box center [182, 372] width 21 height 23
click at [185, 316] on button "Or" at bounding box center [183, 317] width 45 height 18
click at [183, 343] on span "And" at bounding box center [179, 350] width 15 height 14
click at [449, 315] on div "Segmentation Condition And" at bounding box center [494, 308] width 666 height 36
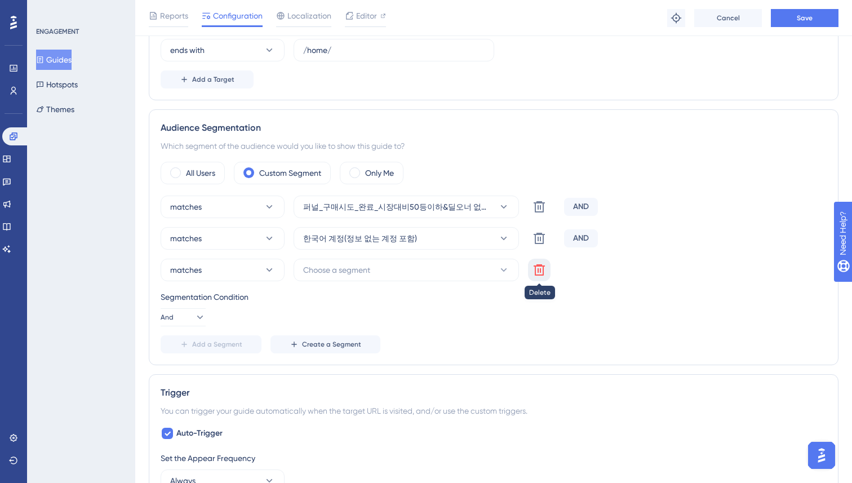
click at [537, 214] on icon at bounding box center [540, 207] width 14 height 14
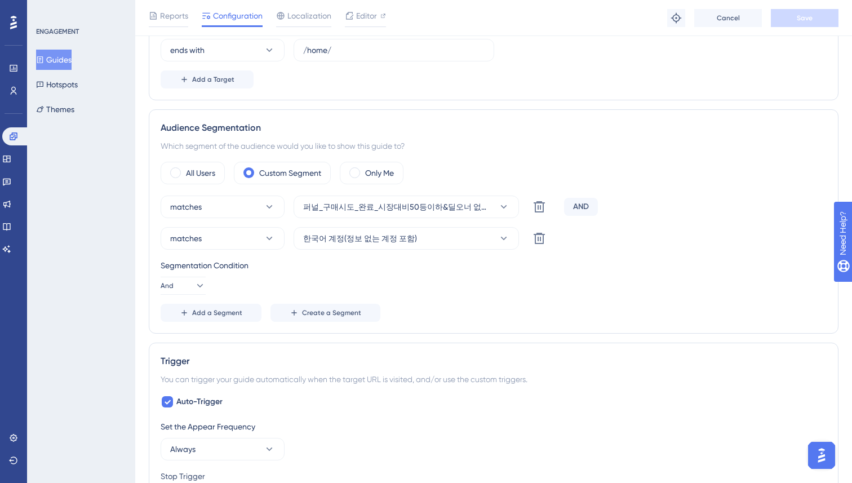
click at [498, 296] on div "matches 퍼널_구매시도_완료_시장대비50등이하&딜오너 없음&KO Delete AND matches 한국어 계정(정보 없는 계정 포함) D…" at bounding box center [494, 259] width 666 height 126
click at [504, 302] on div "matches 퍼널_구매시도_완료_시장대비50등이하&딜오너 없음&KO Delete AND matches 한국어 계정(정보 없는 계정 포함) D…" at bounding box center [494, 259] width 666 height 126
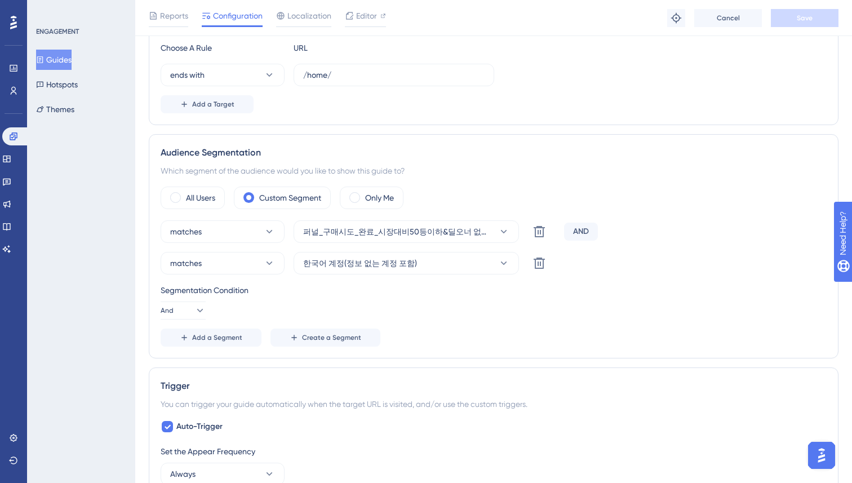
scroll to position [306, 0]
click at [503, 317] on div "Segmentation Condition And" at bounding box center [494, 299] width 666 height 36
click at [135, 282] on div "Performance Users Engagement Widgets Feedback Product Updates Knowledge Base AI…" at bounding box center [493, 451] width 717 height 1514
click at [588, 267] on div "matches 한국어 계정(정보 없는 계정 포함) Delete" at bounding box center [494, 261] width 666 height 23
click at [484, 324] on div "matches 퍼널_구매시도_완료_시장대비50등이하&딜오너 없음&KO Delete AND matches 한국어 계정(정보 없는 계정 포함) D…" at bounding box center [494, 281] width 666 height 126
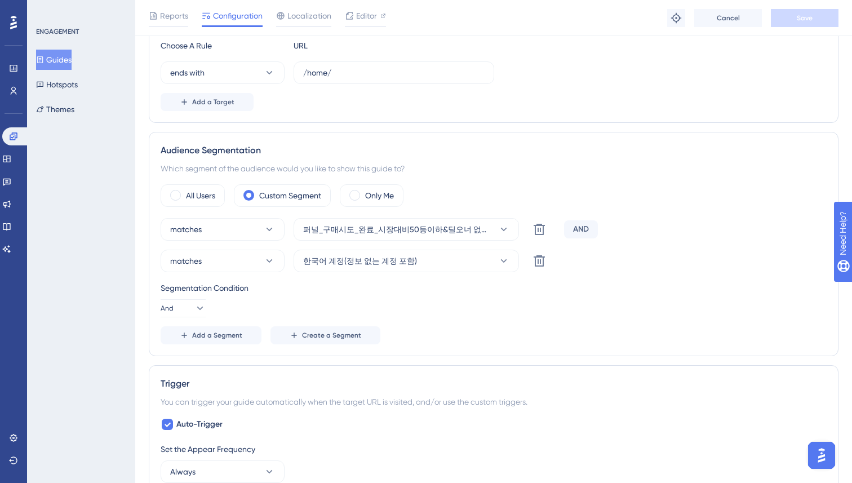
click at [488, 311] on div "Segmentation Condition And" at bounding box center [494, 299] width 666 height 36
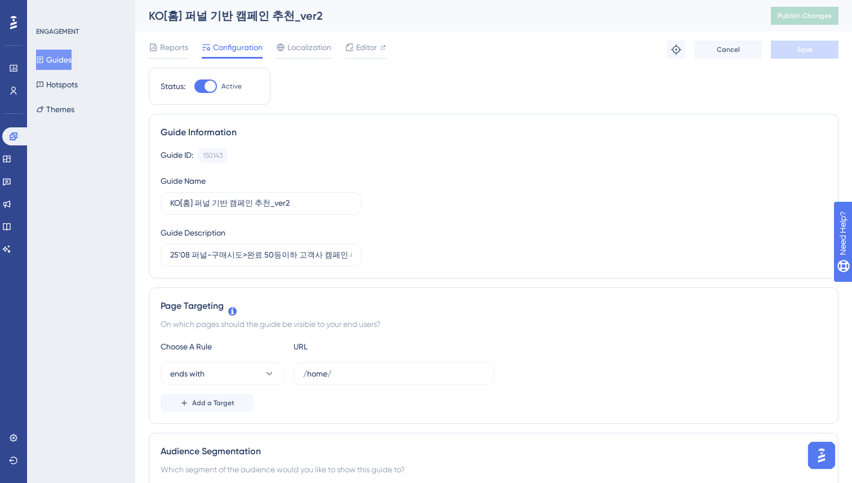
click at [53, 55] on button "Guides" at bounding box center [54, 60] width 36 height 20
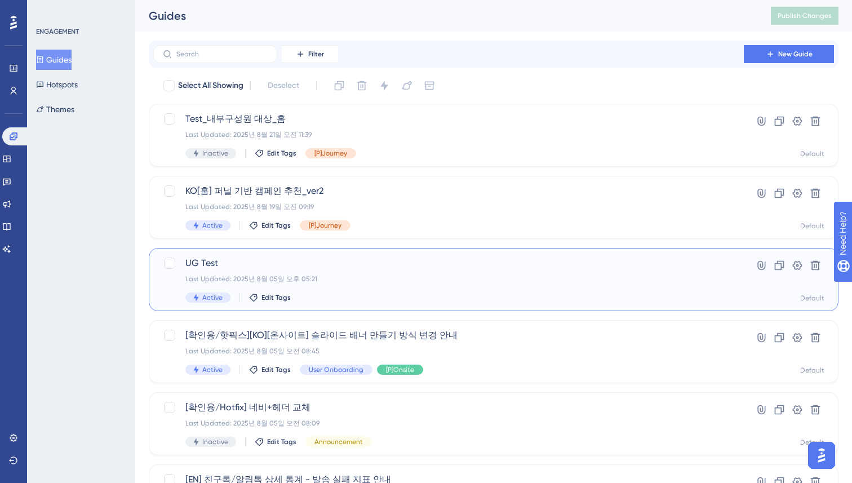
click at [335, 281] on div "Last Updated: 2025년 8월 05일 오후 05:21" at bounding box center [448, 279] width 526 height 9
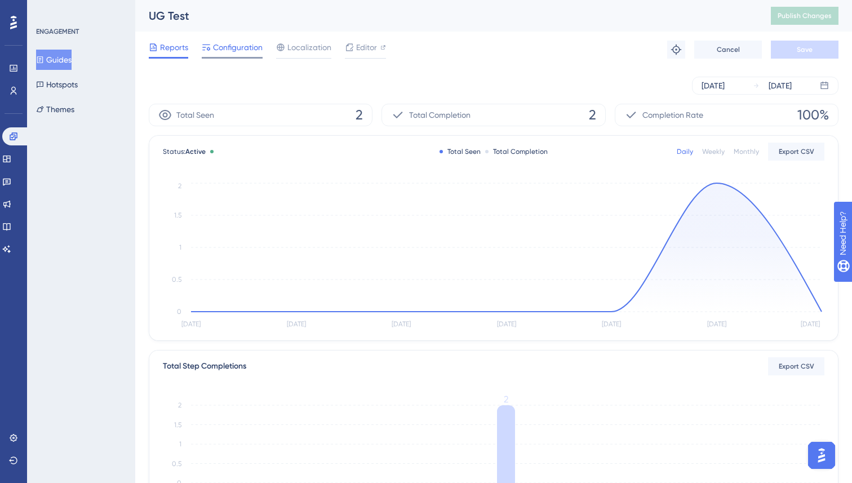
click at [225, 44] on span "Configuration" at bounding box center [238, 48] width 50 height 14
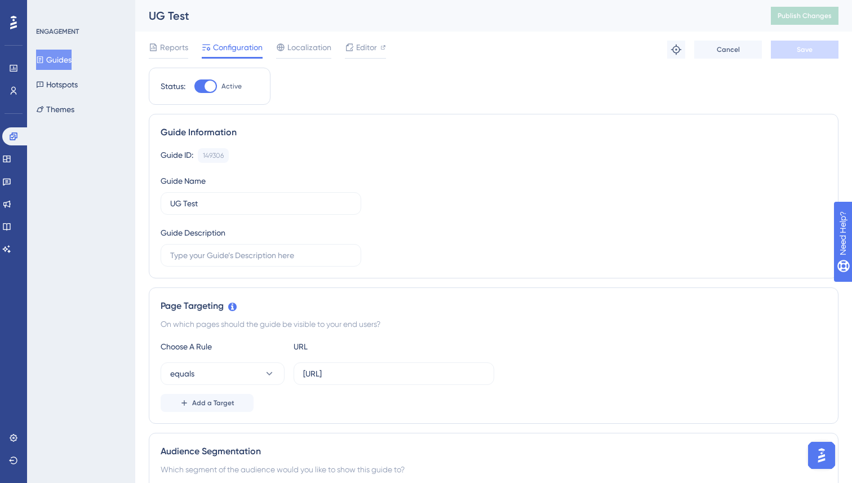
click at [64, 56] on button "Guides" at bounding box center [54, 60] width 36 height 20
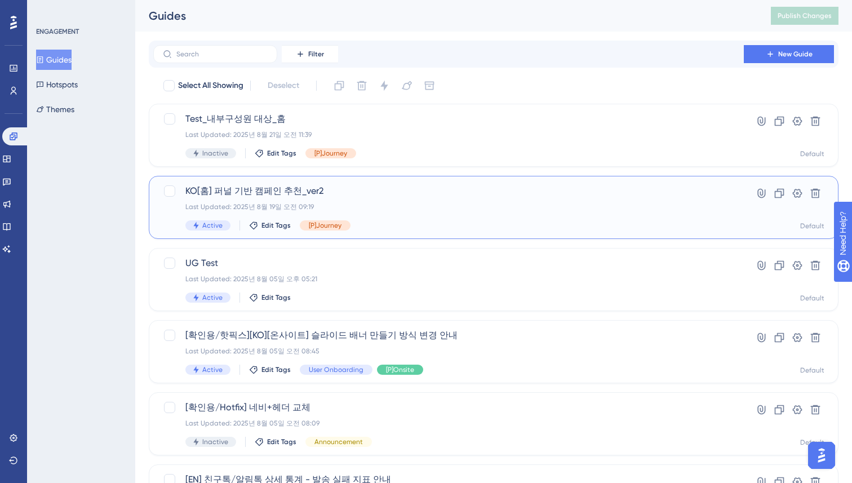
click at [390, 215] on div "KO[홈] 퍼널 기반 캠페인 추천_ver2 Last Updated: 2025년 8월 19일 오전 09:19 Active Edit Tags [P…" at bounding box center [448, 207] width 526 height 46
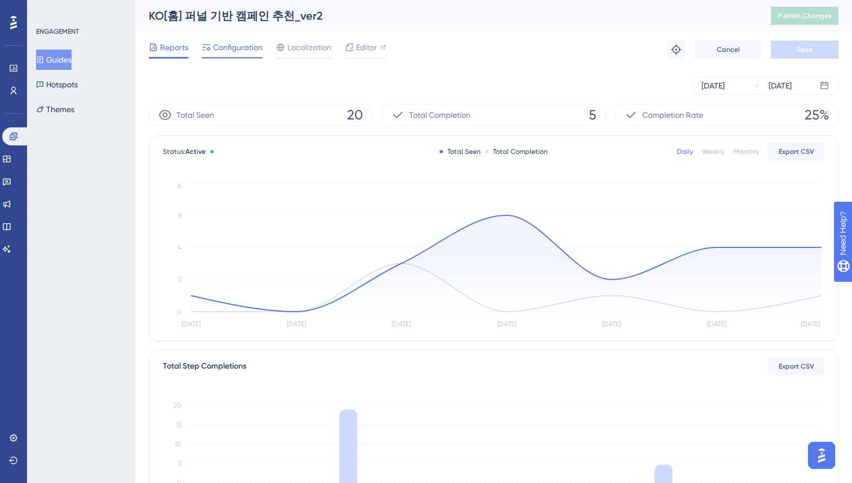
click at [236, 57] on div at bounding box center [232, 58] width 61 height 2
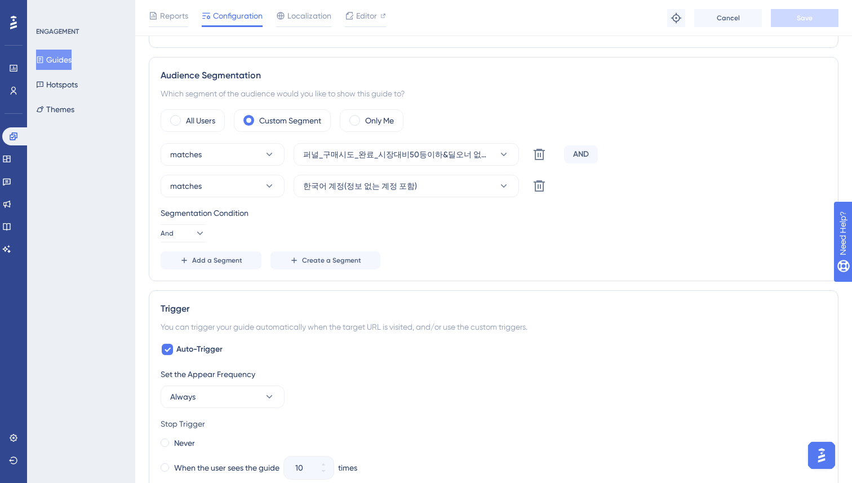
scroll to position [380, 0]
click at [67, 52] on button "Guides" at bounding box center [54, 60] width 36 height 20
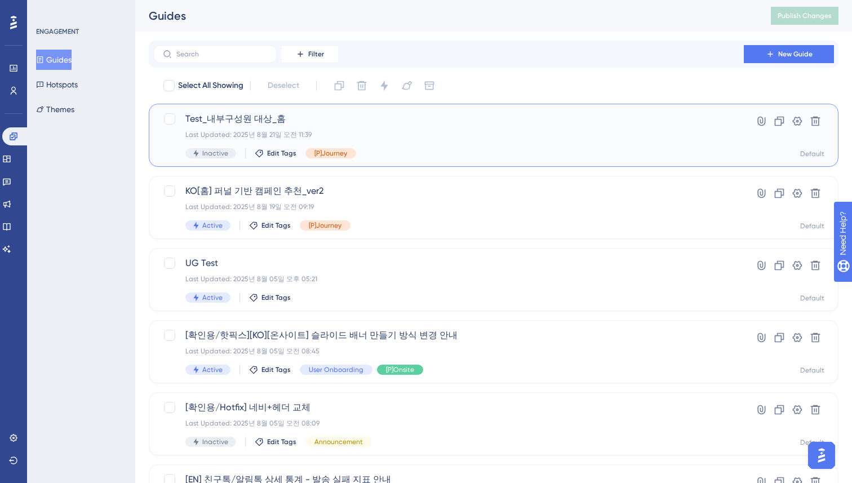
click at [350, 127] on div "Test_내부구성원 대상_홈 Last Updated: 2025년 8월 21일 오전 11:39 Inactive Edit Tags [P]Journ…" at bounding box center [448, 135] width 526 height 46
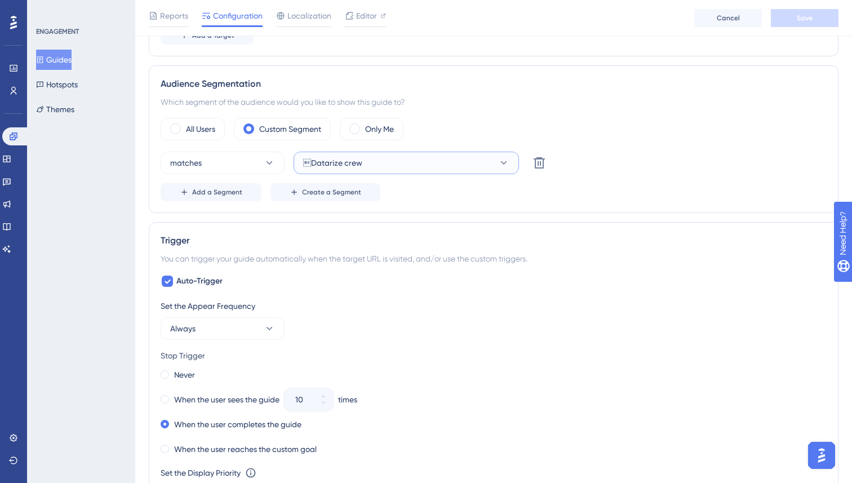
click at [329, 163] on span "Datarize crew" at bounding box center [332, 163] width 59 height 14
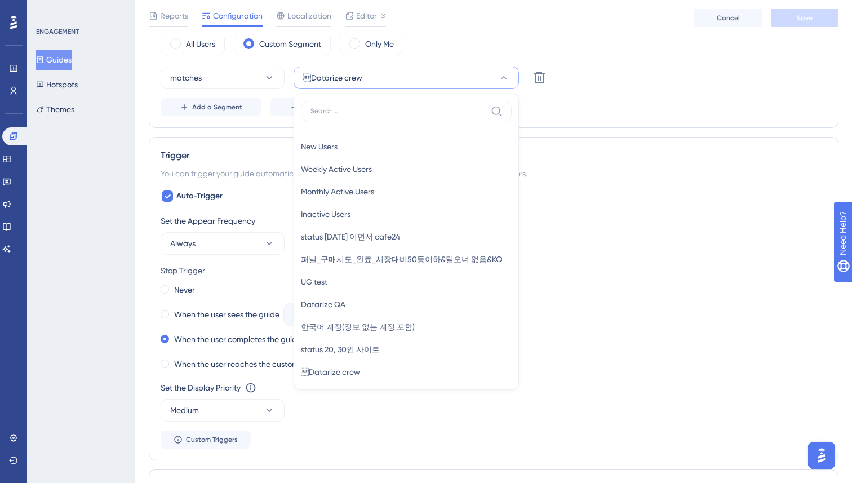
click at [378, 113] on input at bounding box center [399, 111] width 176 height 9
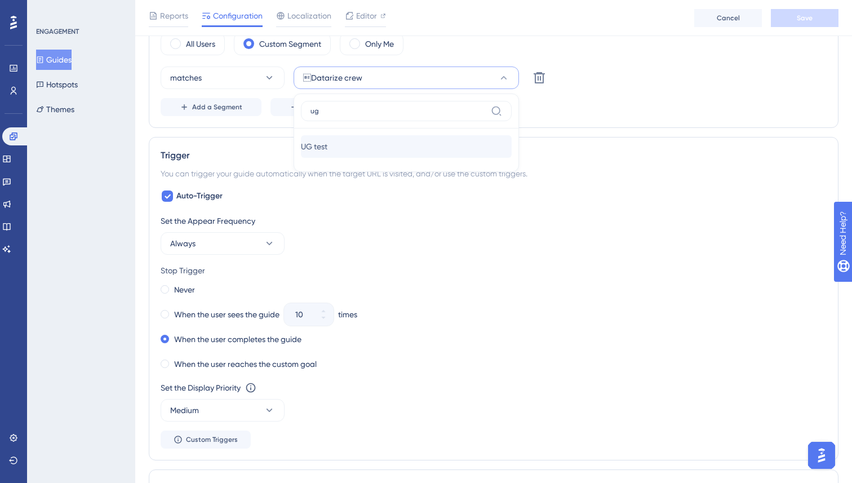
type input "ug"
click at [392, 147] on div "UG test UG test" at bounding box center [406, 146] width 211 height 23
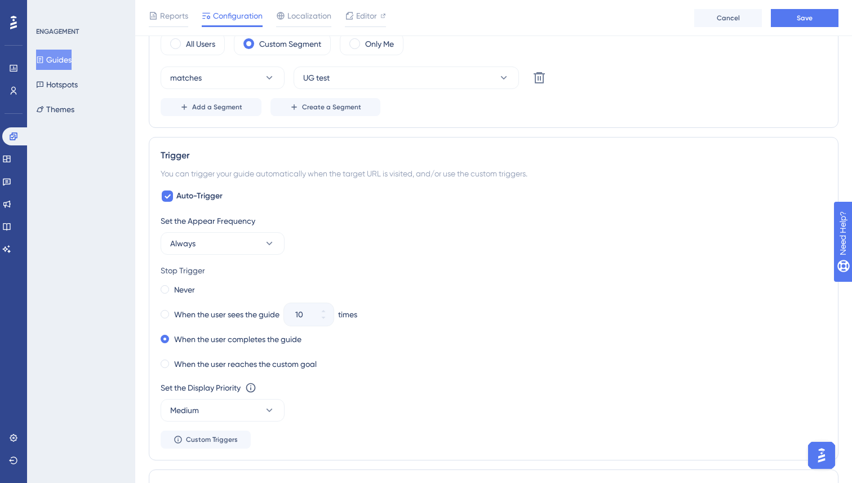
click at [377, 149] on div "Trigger" at bounding box center [494, 156] width 666 height 14
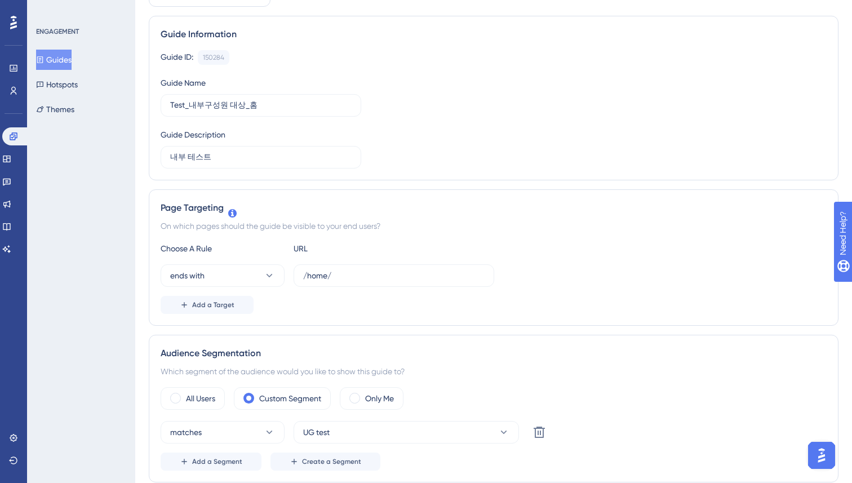
scroll to position [0, 0]
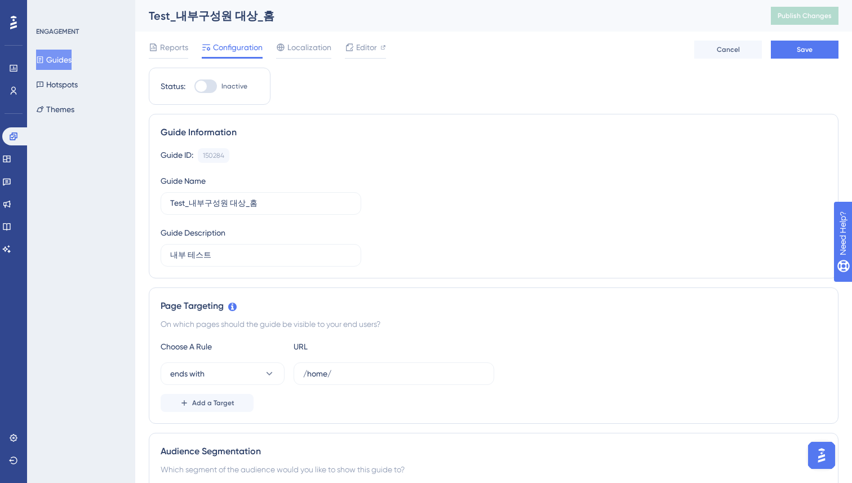
click at [216, 15] on div "Test_내부구성원 대상_홈" at bounding box center [446, 16] width 594 height 16
click at [260, 12] on div "Test_내부구성원 대상_홈" at bounding box center [446, 16] width 594 height 16
click at [227, 190] on div "Guide Name Test_내부구성원 대상_홈" at bounding box center [261, 194] width 201 height 41
click at [201, 204] on input "Test_내부구성원 대상_홈" at bounding box center [261, 203] width 182 height 12
drag, startPoint x: 225, startPoint y: 205, endPoint x: 193, endPoint y: 205, distance: 32.1
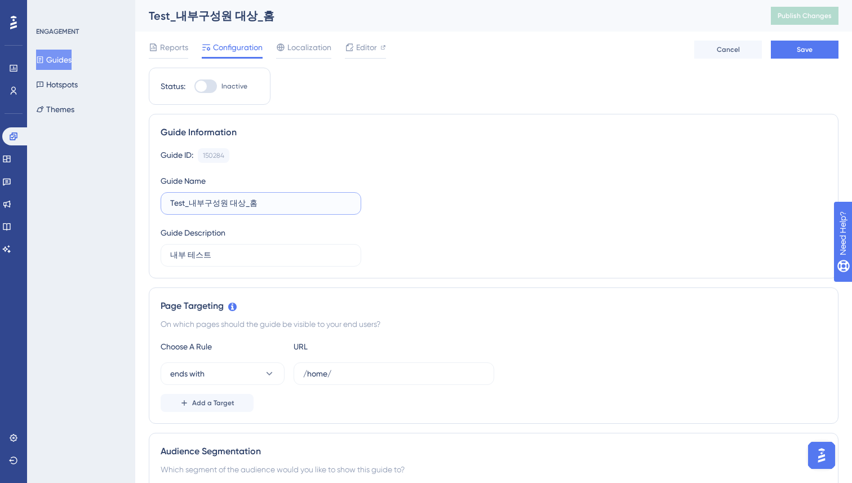
click at [193, 205] on input "Test_내부구성원 대상_홈" at bounding box center [261, 203] width 182 height 12
drag, startPoint x: 189, startPoint y: 205, endPoint x: 271, endPoint y: 205, distance: 81.2
click at [271, 205] on input "Test_내부구성원 대상_홈" at bounding box center [261, 203] width 182 height 12
click at [219, 203] on input "Test_for Si" at bounding box center [261, 203] width 182 height 12
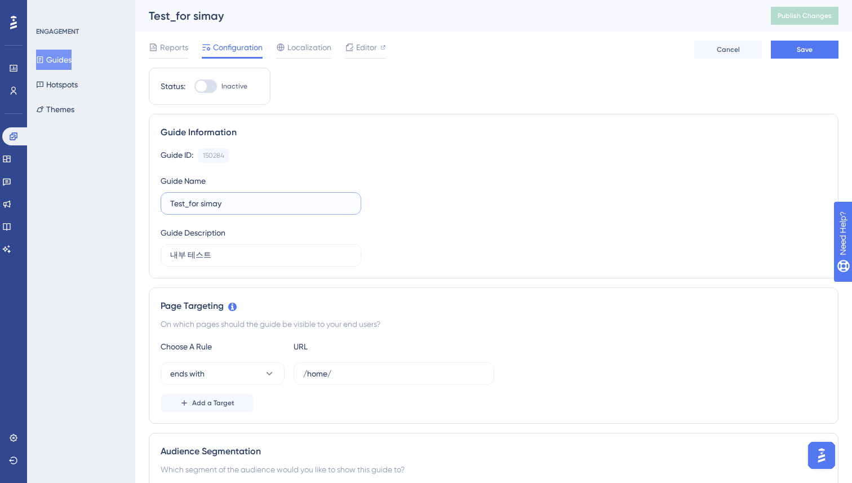
click at [188, 201] on input "Test_for simay" at bounding box center [261, 203] width 182 height 12
type input "Test_home_for simay"
click at [468, 198] on div "Guide ID: 150284 Copy Guide Name Test_home_for simay Guide Description 내부 테스트" at bounding box center [494, 207] width 666 height 118
click at [677, 118] on div "Guide Information Guide ID: 150284 Copy Guide Name Test_home_for simay Guide De…" at bounding box center [494, 196] width 690 height 165
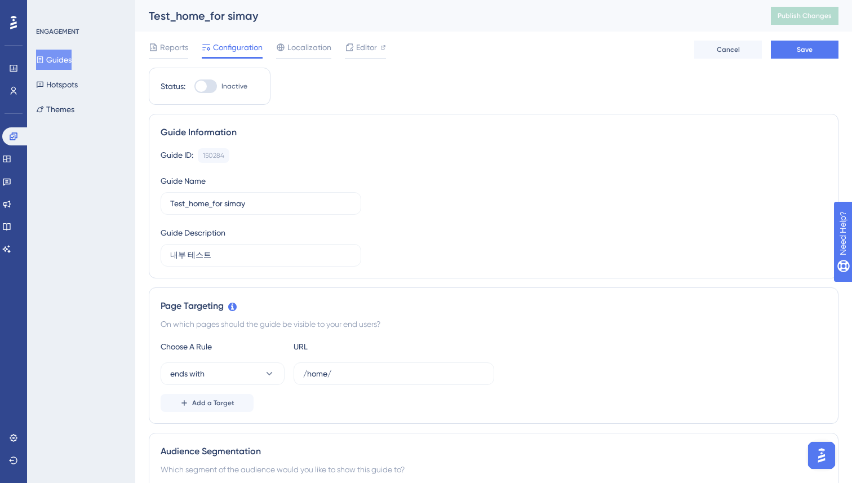
click at [608, 296] on div "Page Targeting On which pages should the guide be visible to your end users? Ch…" at bounding box center [494, 355] width 690 height 136
click at [786, 47] on button "Save" at bounding box center [805, 50] width 68 height 18
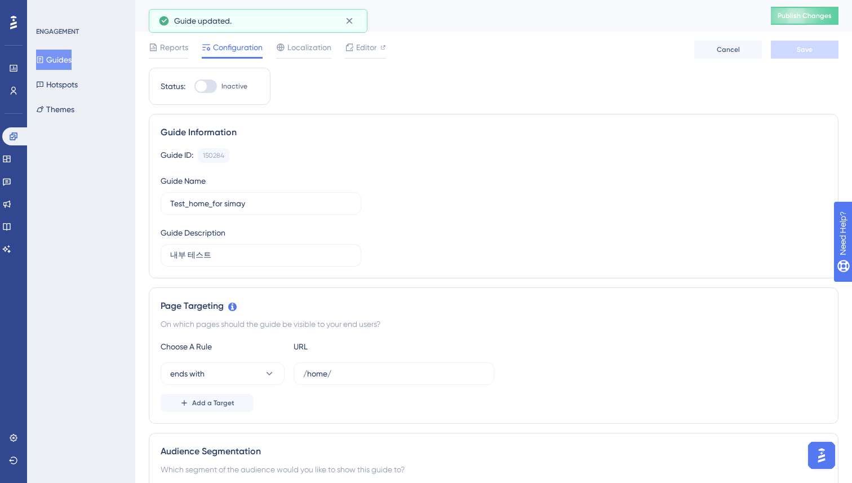
click at [477, 192] on div "Guide ID: 150284 Copy Guide Name Test_home_for simay Guide Description 내부 테스트" at bounding box center [494, 207] width 666 height 118
